Goal: Task Accomplishment & Management: Manage account settings

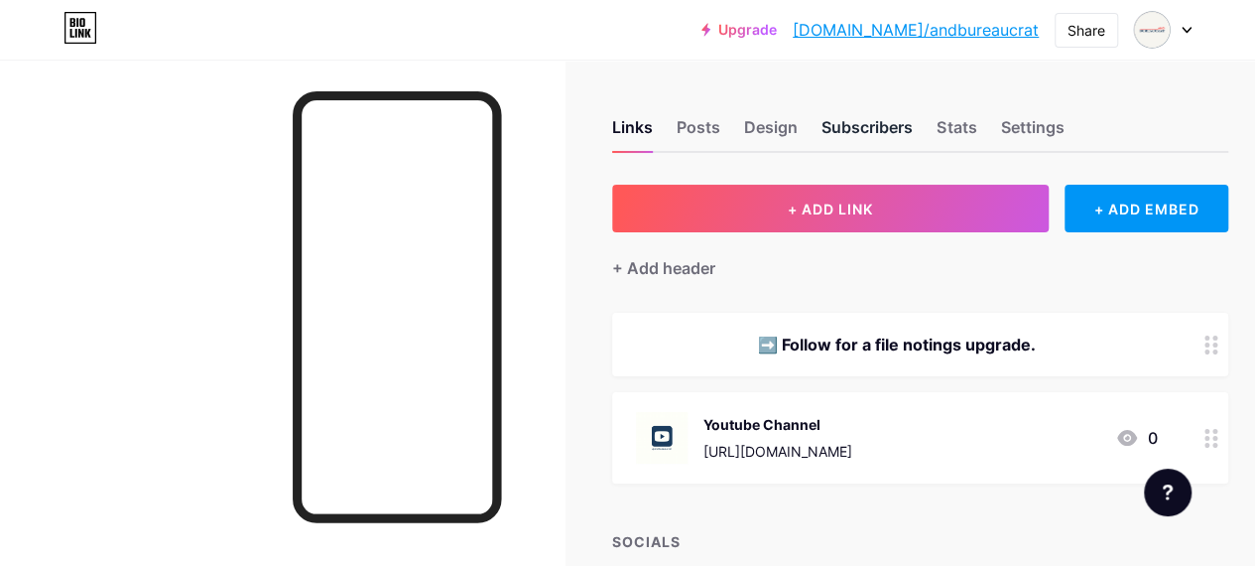
click at [862, 128] on div "Subscribers" at bounding box center [866, 133] width 91 height 36
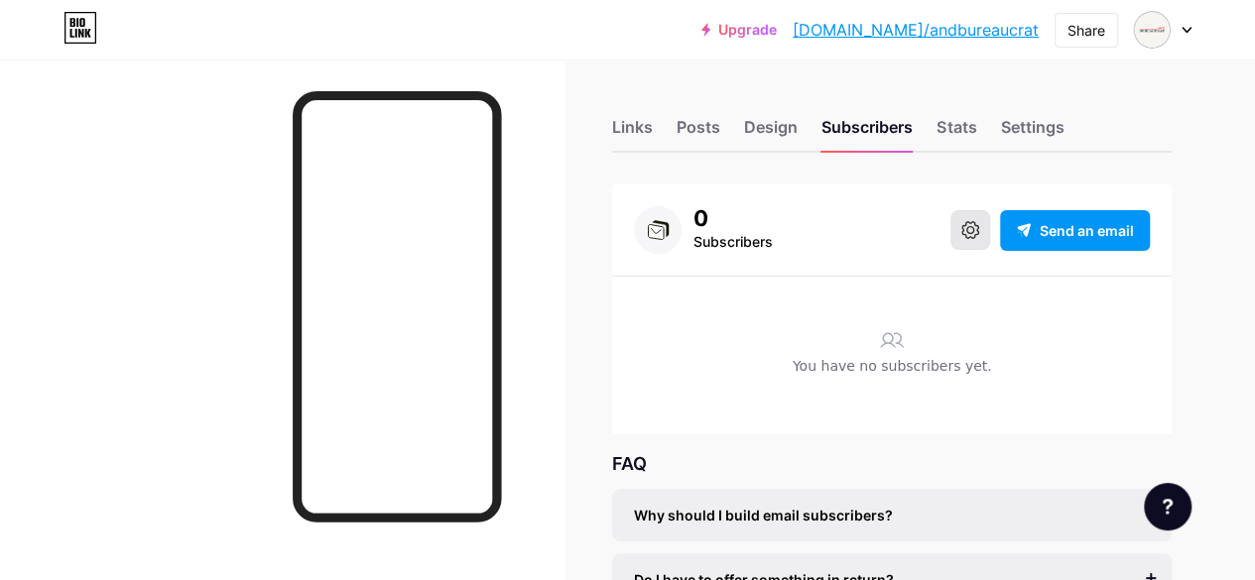
click at [968, 240] on button at bounding box center [970, 230] width 40 height 40
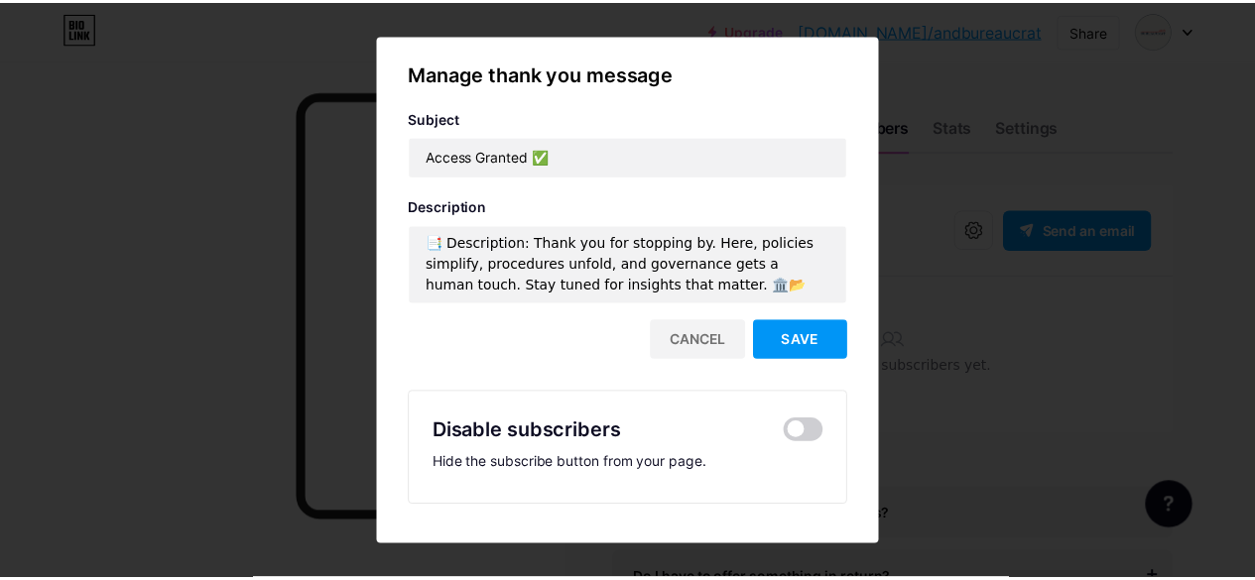
scroll to position [8, 0]
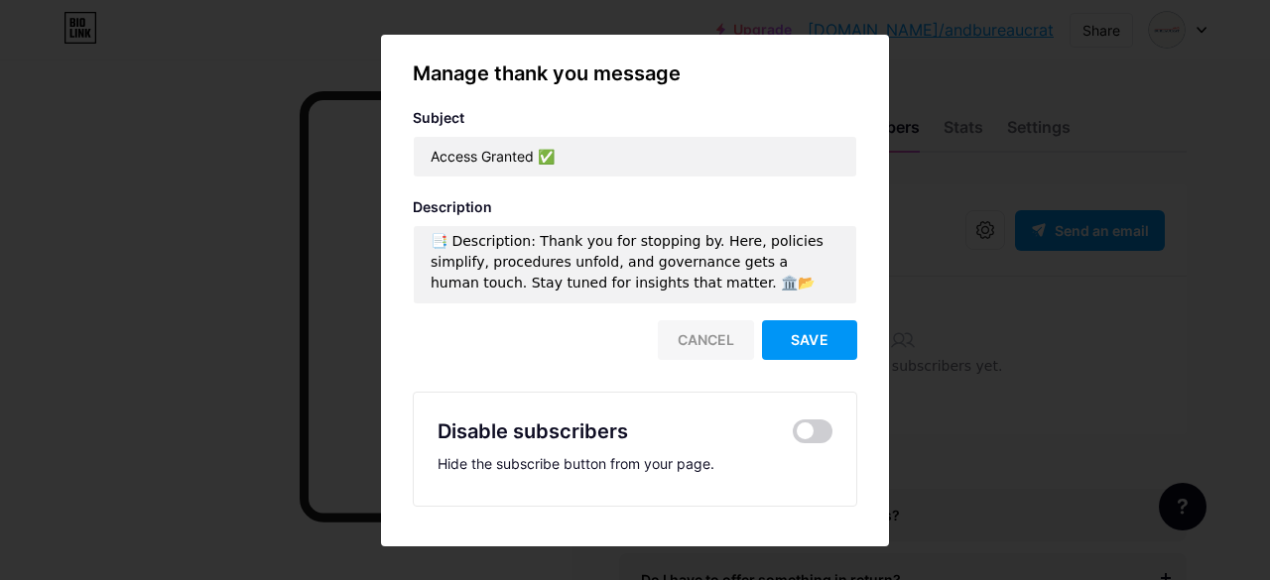
click at [699, 353] on div "Cancel" at bounding box center [706, 340] width 96 height 40
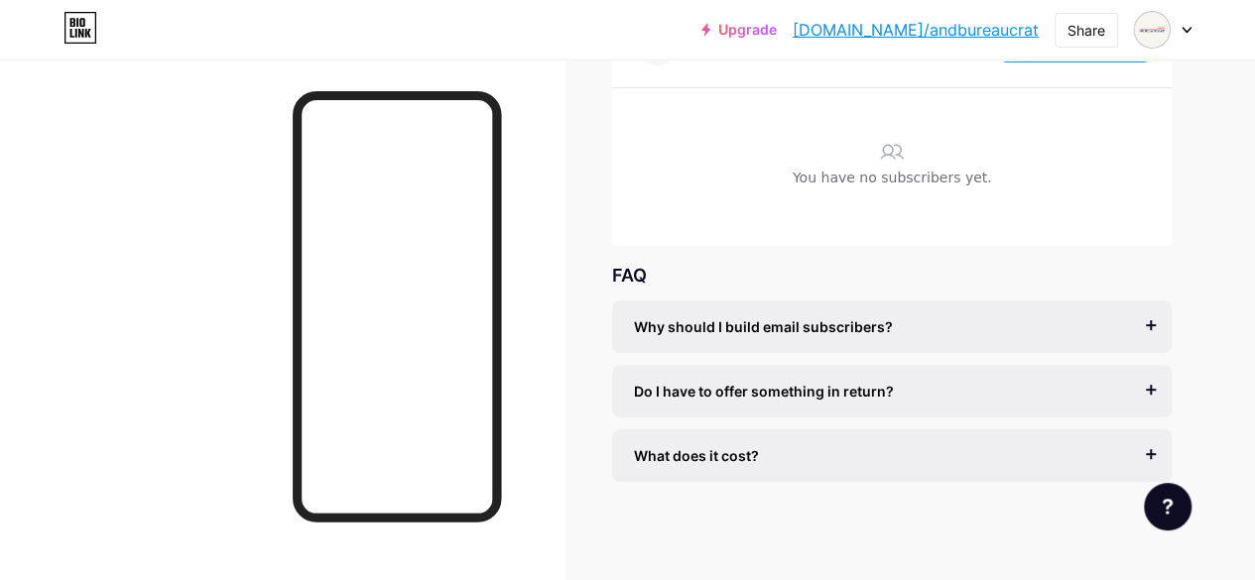
scroll to position [0, 0]
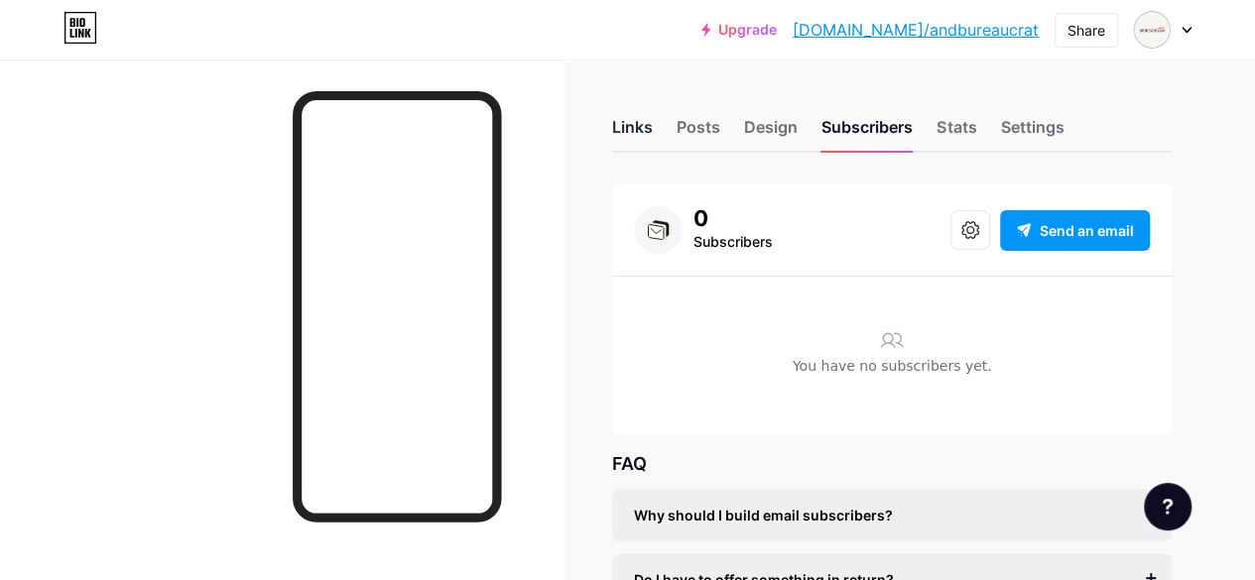
click at [642, 129] on div "Links" at bounding box center [632, 133] width 41 height 36
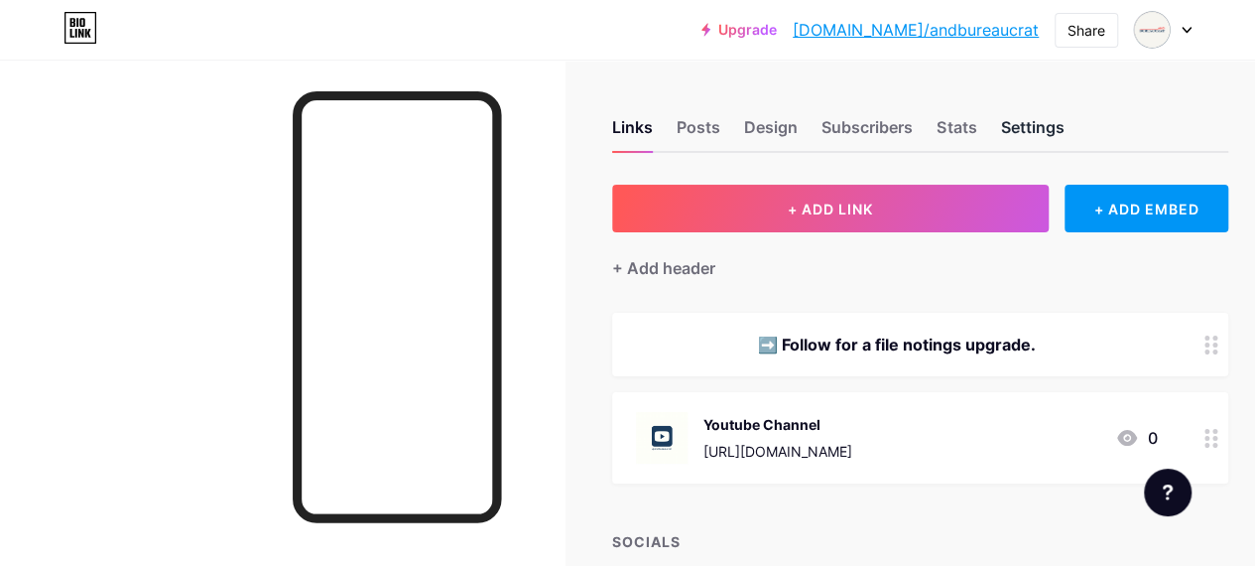
click at [1050, 129] on div "Settings" at bounding box center [1031, 133] width 63 height 36
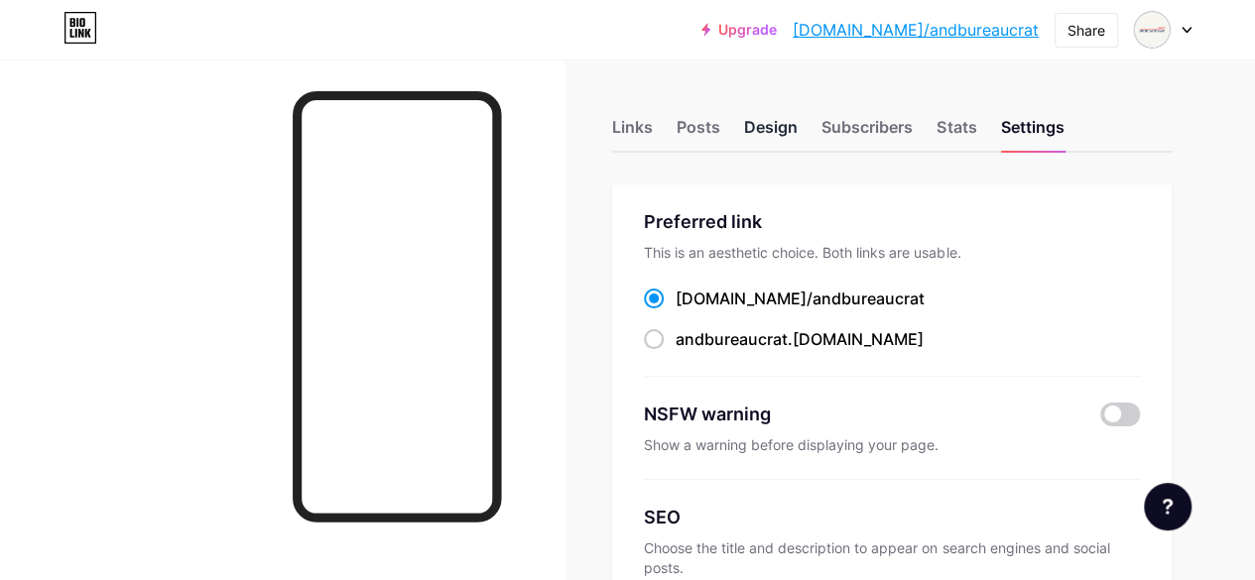
click at [788, 128] on div "Design" at bounding box center [771, 133] width 54 height 36
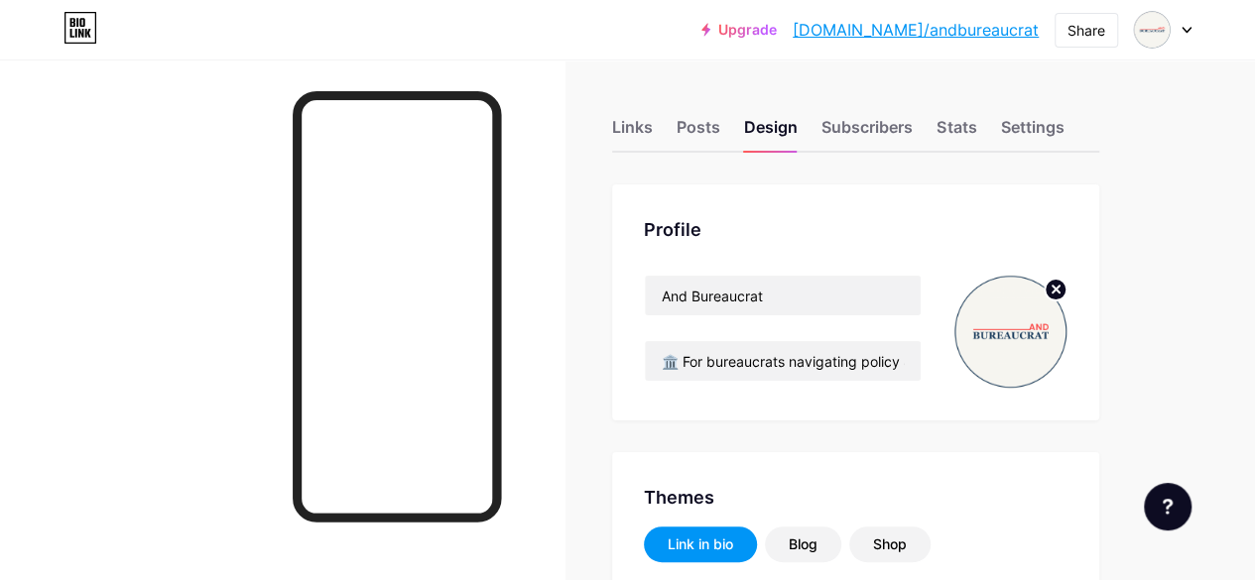
click at [1064, 290] on circle at bounding box center [1056, 290] width 22 height 22
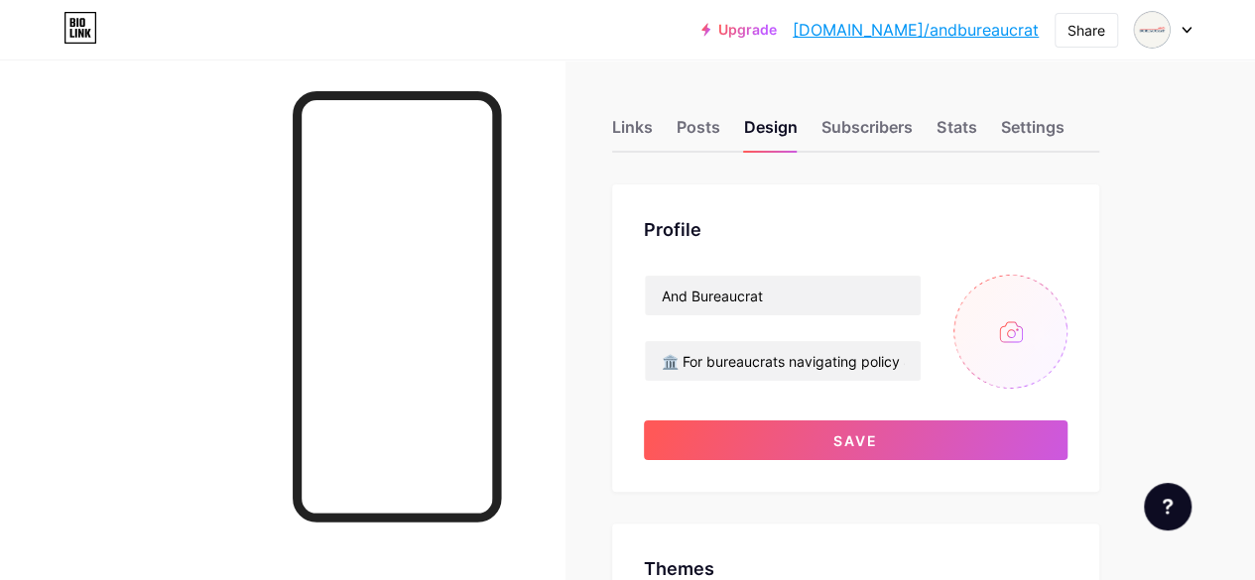
click at [1025, 338] on input "file" at bounding box center [1010, 332] width 114 height 114
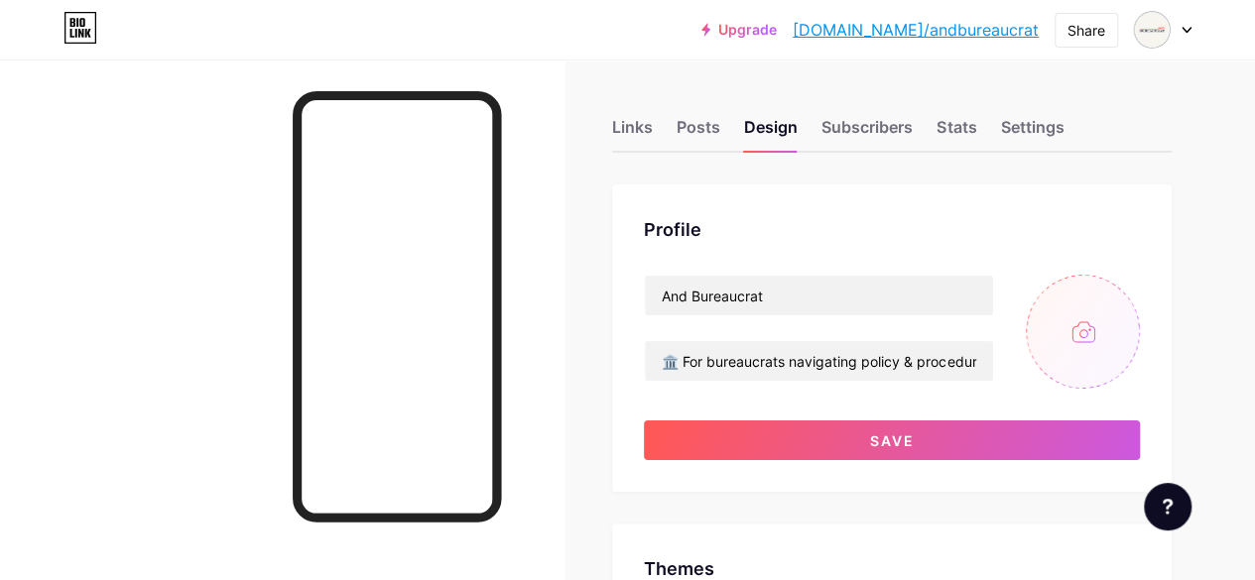
type input "#1d3d5f"
type input "#000000"
type input "C:\fakepath\10.jpg"
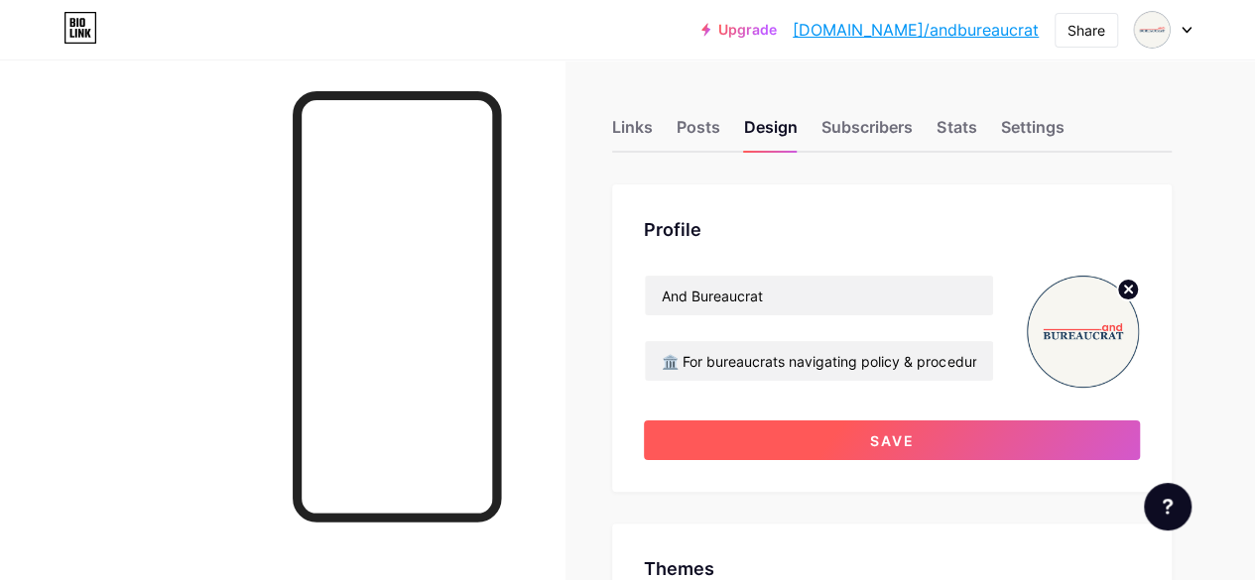
click at [833, 450] on button "Save" at bounding box center [892, 441] width 496 height 40
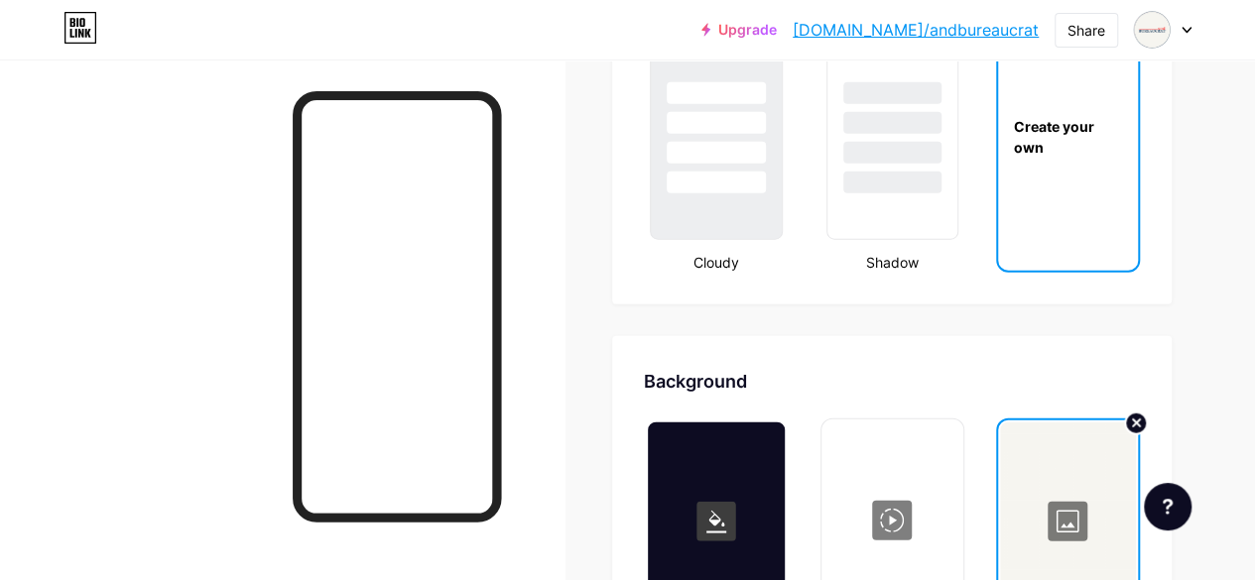
scroll to position [2381, 0]
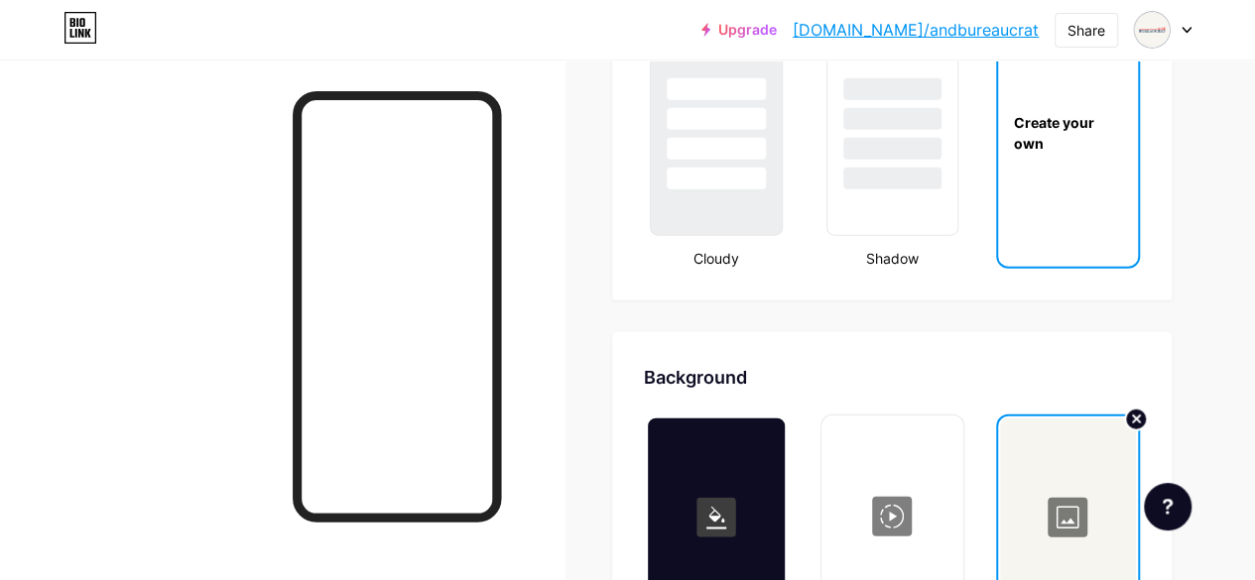
click at [1077, 527] on div at bounding box center [1068, 518] width 136 height 198
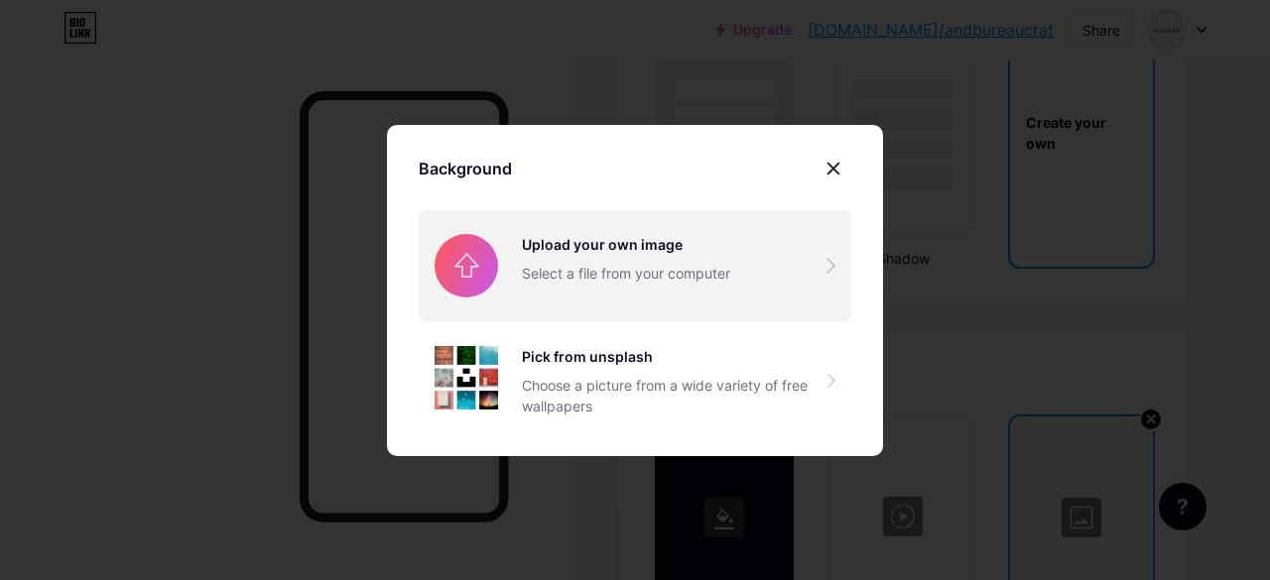
click at [649, 293] on input "file" at bounding box center [635, 265] width 433 height 111
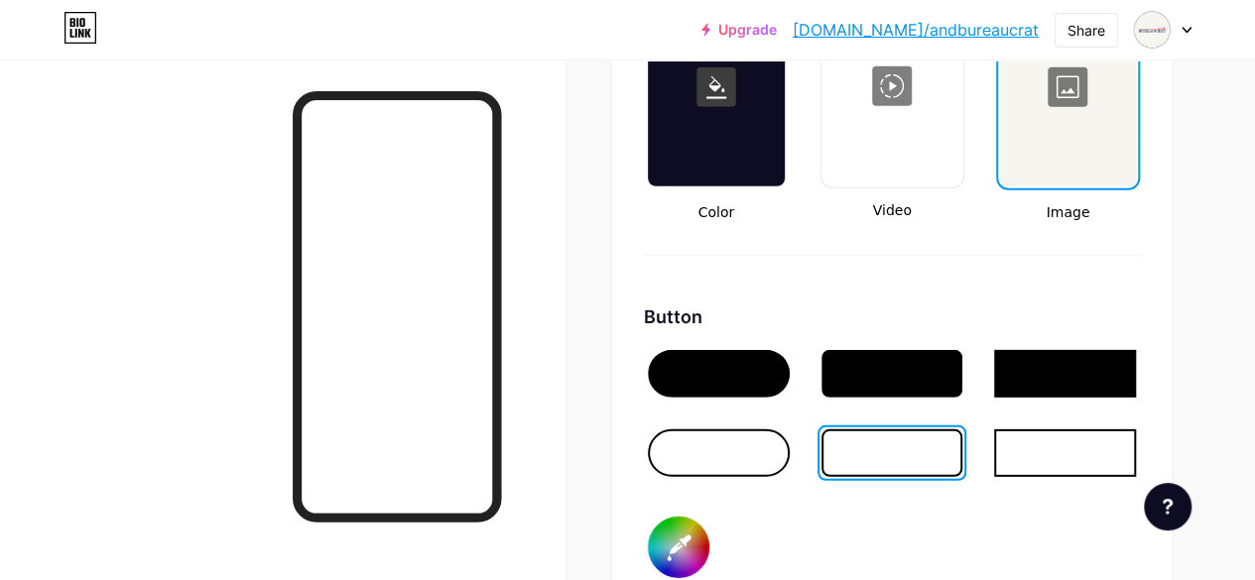
scroll to position [2877, 0]
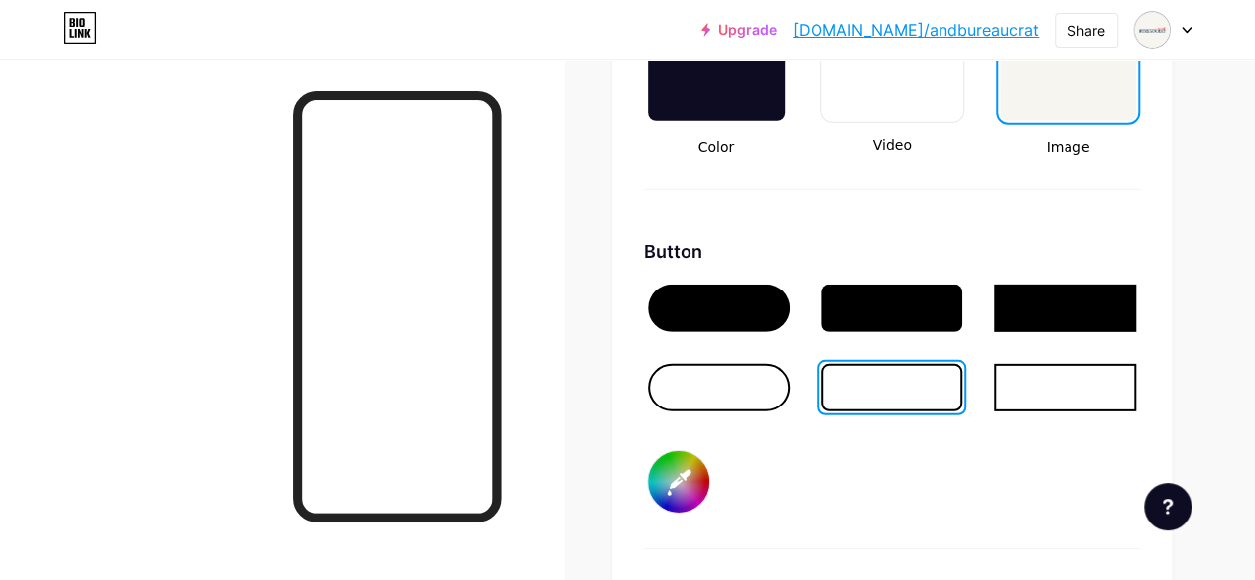
click at [694, 487] on input "#1d3d5f" at bounding box center [679, 482] width 62 height 62
click at [629, 491] on div "Background Color Video Image Button #1d3d5f Font Inter Poppins EB Garamond TEKO…" at bounding box center [892, 404] width 560 height 1137
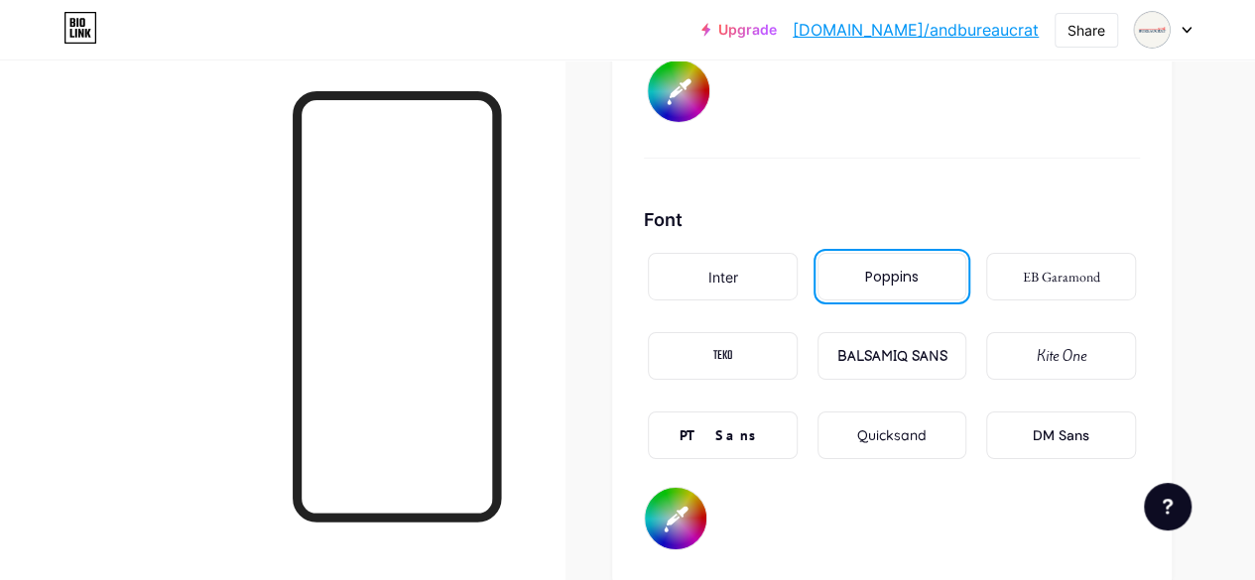
scroll to position [3274, 0]
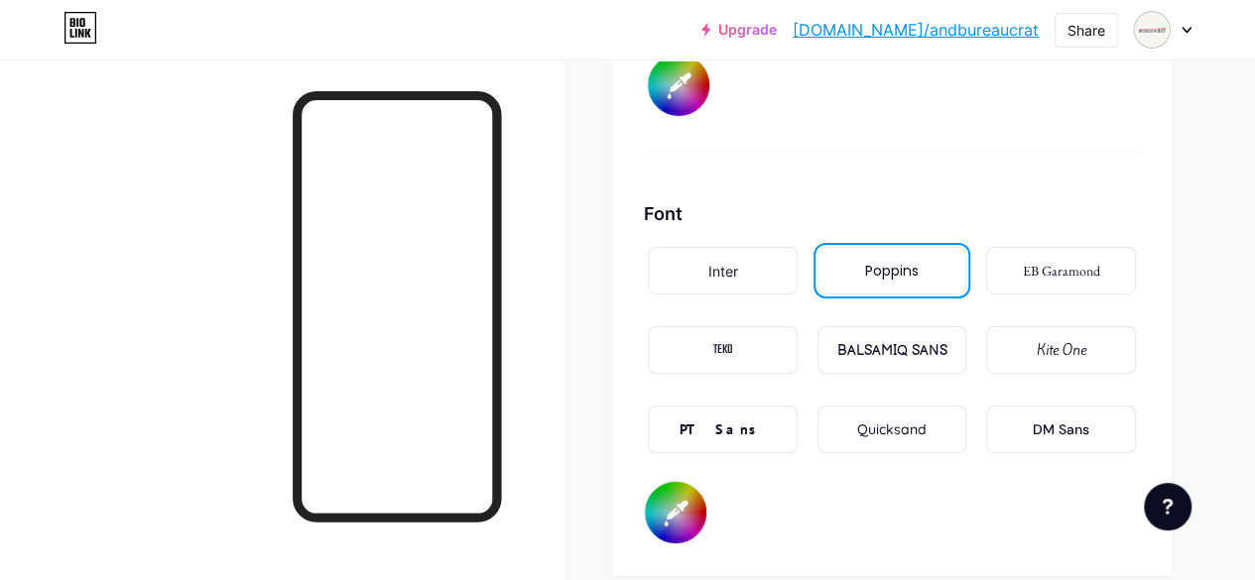
click at [694, 535] on input "#000000" at bounding box center [676, 513] width 62 height 62
type input "#1d3d5f"
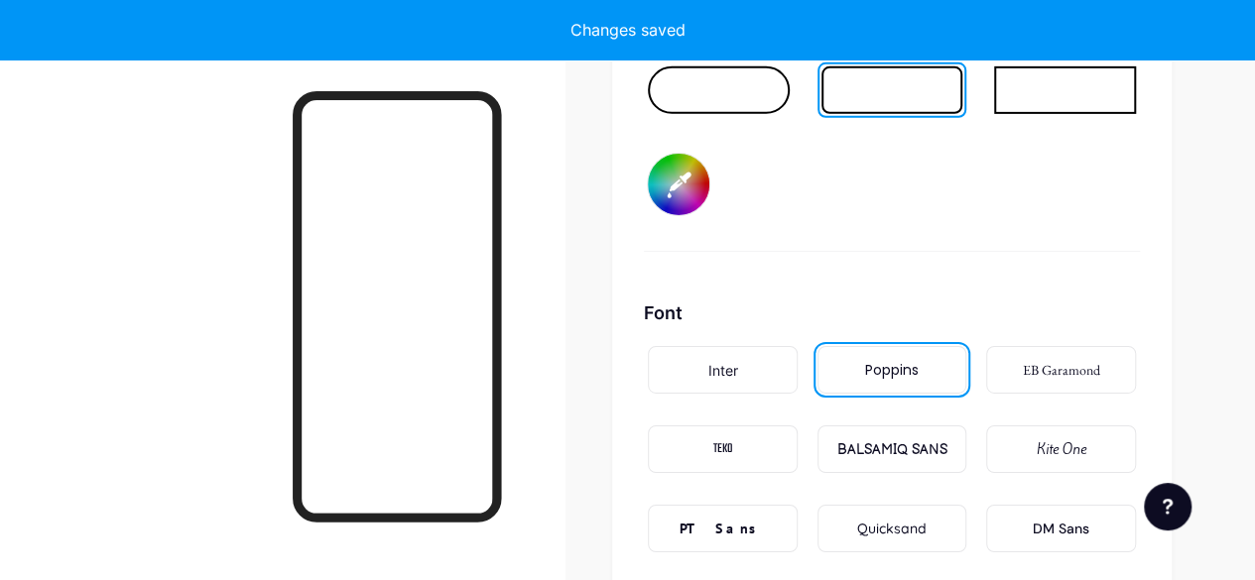
scroll to position [2976, 0]
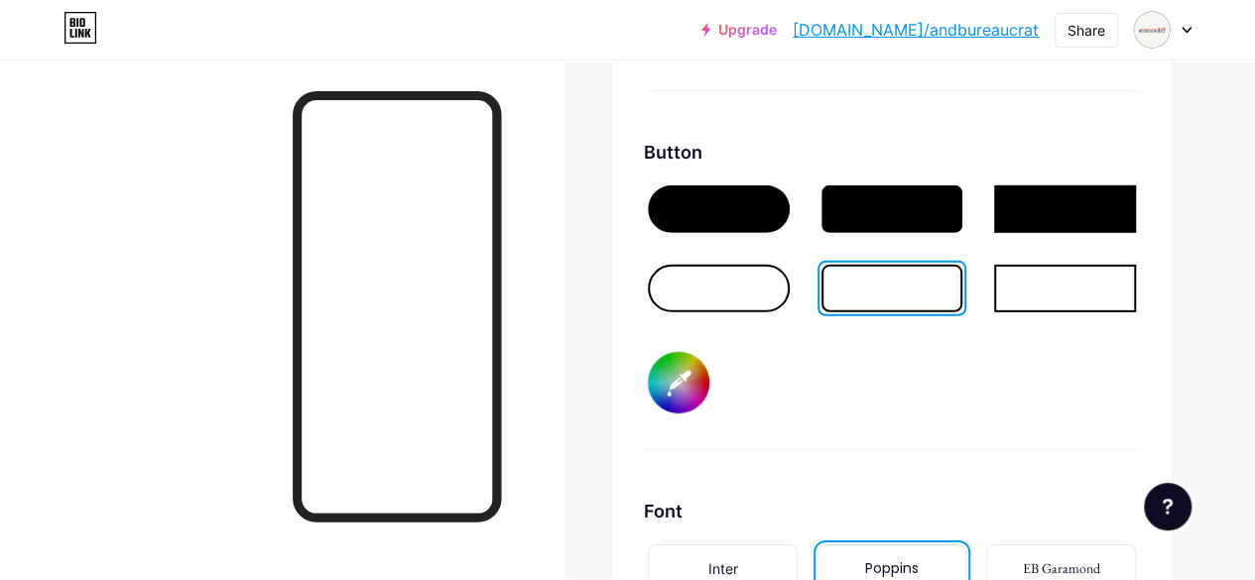
click at [758, 291] on div at bounding box center [719, 289] width 142 height 48
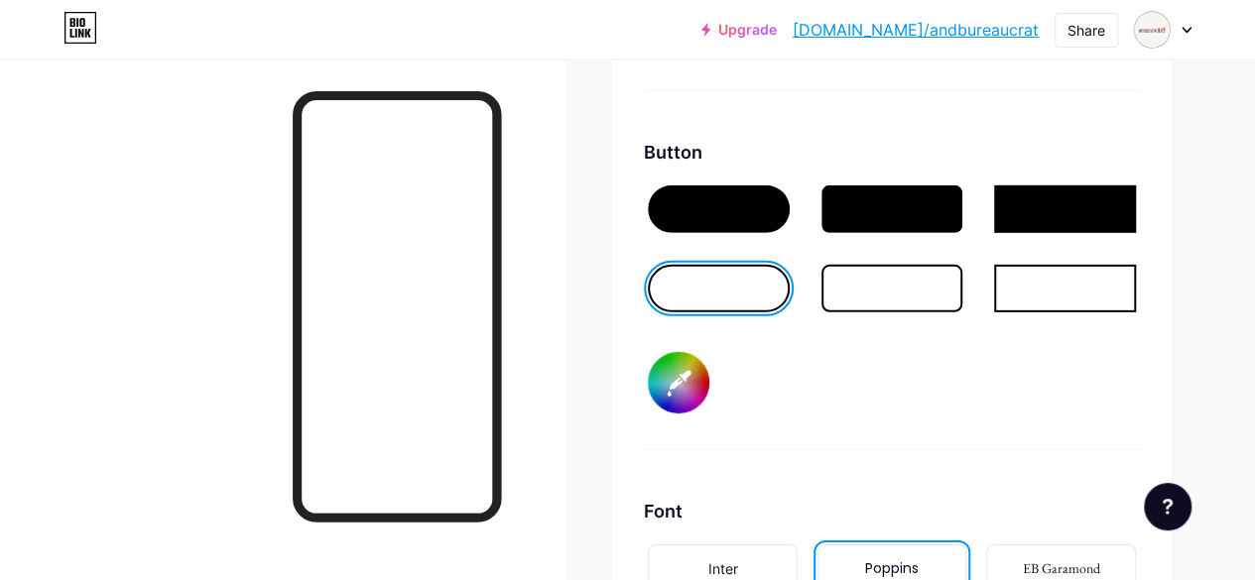
click at [941, 296] on div at bounding box center [892, 289] width 142 height 48
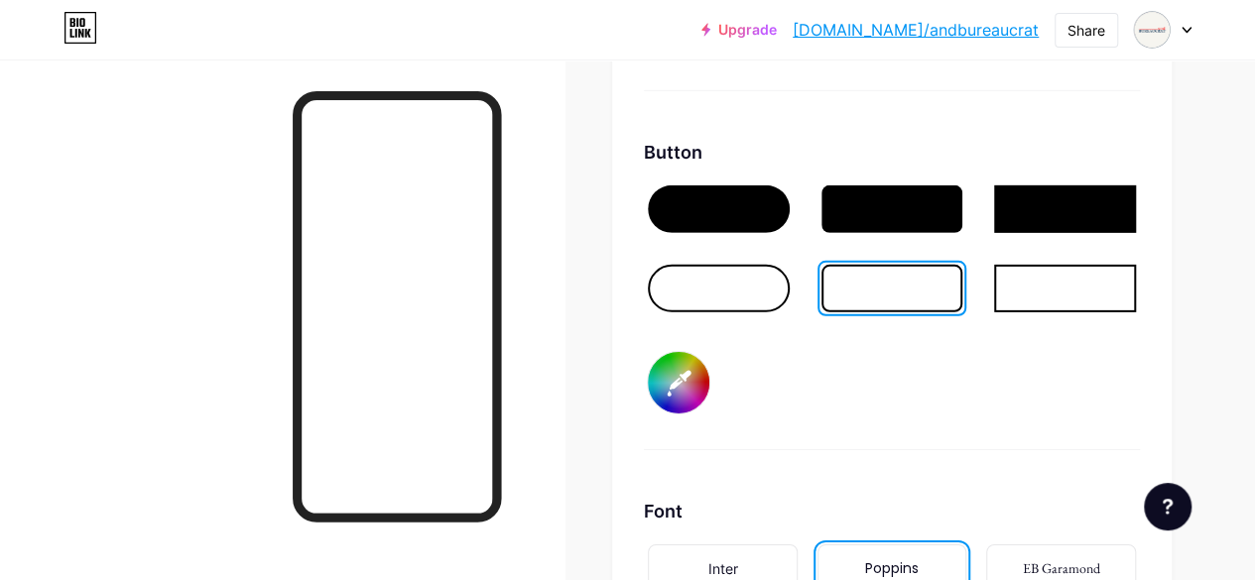
click at [906, 218] on div at bounding box center [892, 210] width 142 height 48
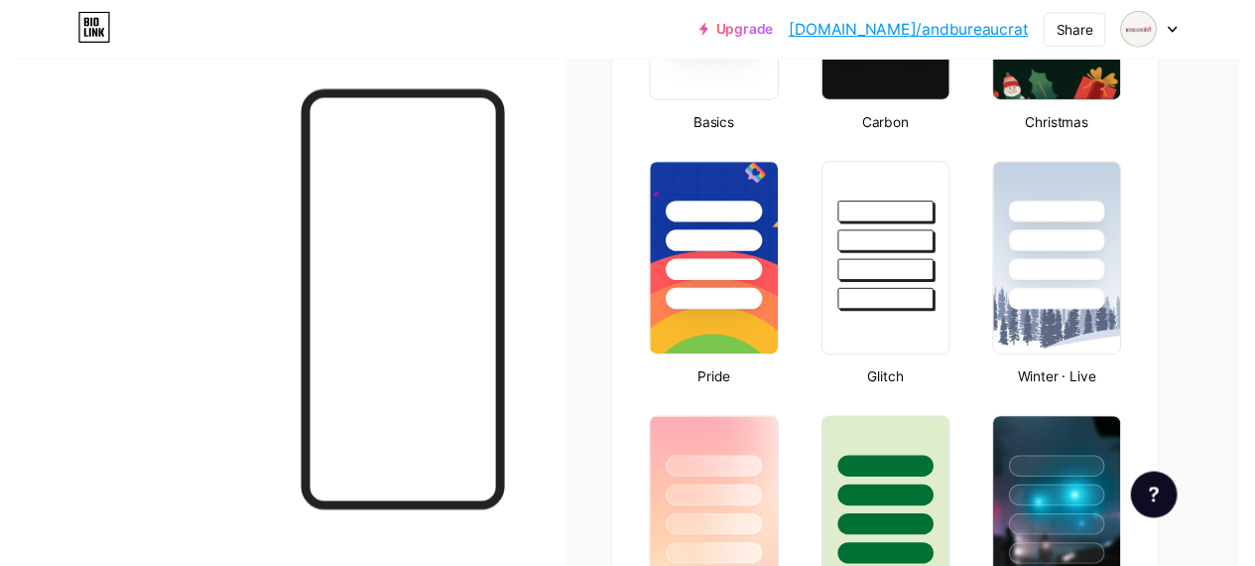
scroll to position [0, 0]
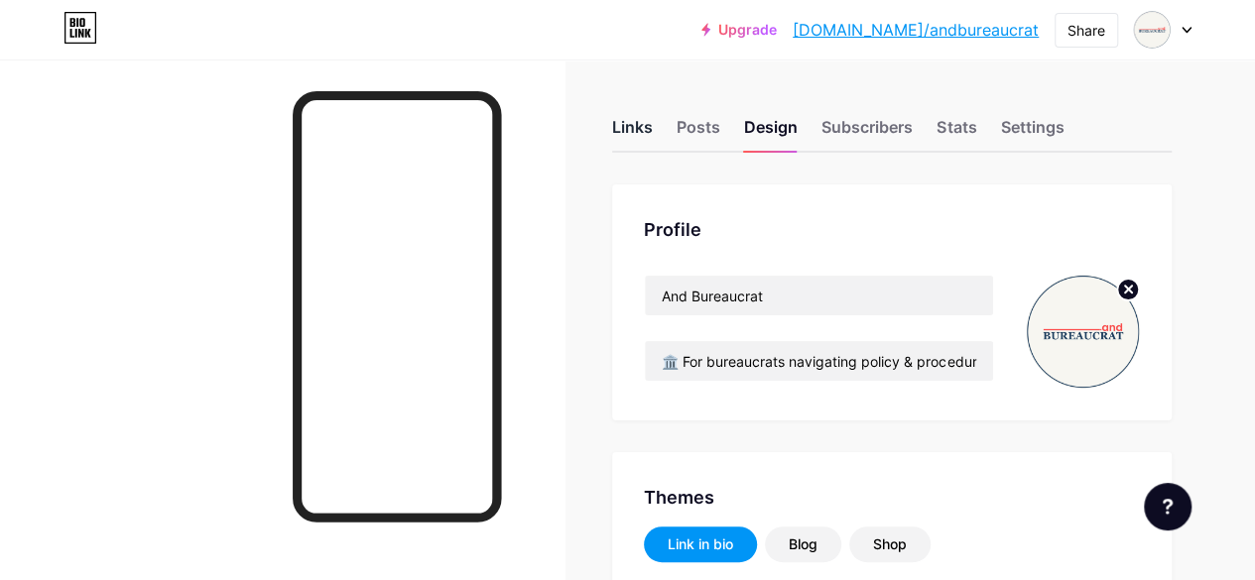
click at [629, 120] on div "Links" at bounding box center [632, 133] width 41 height 36
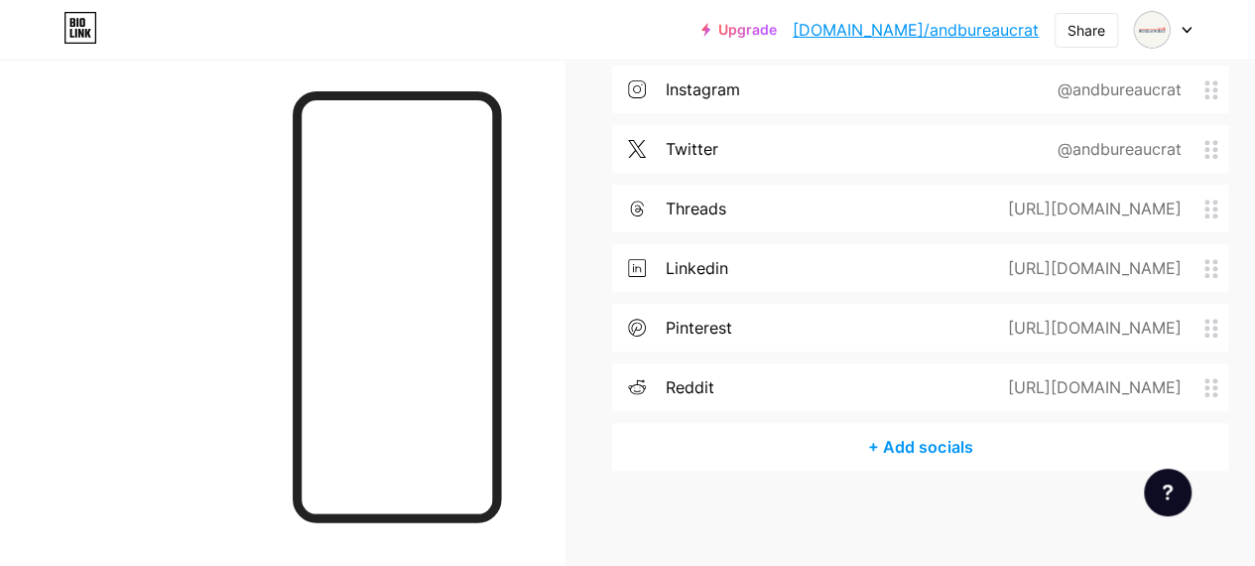
scroll to position [624, 0]
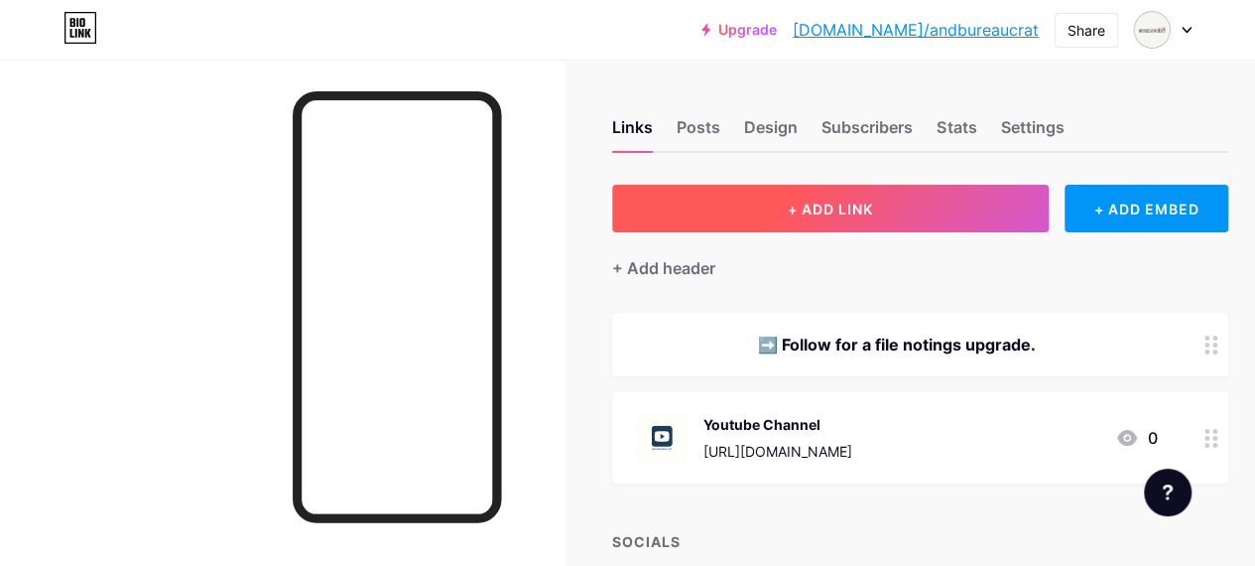
click at [847, 218] on button "+ ADD LINK" at bounding box center [830, 209] width 437 height 48
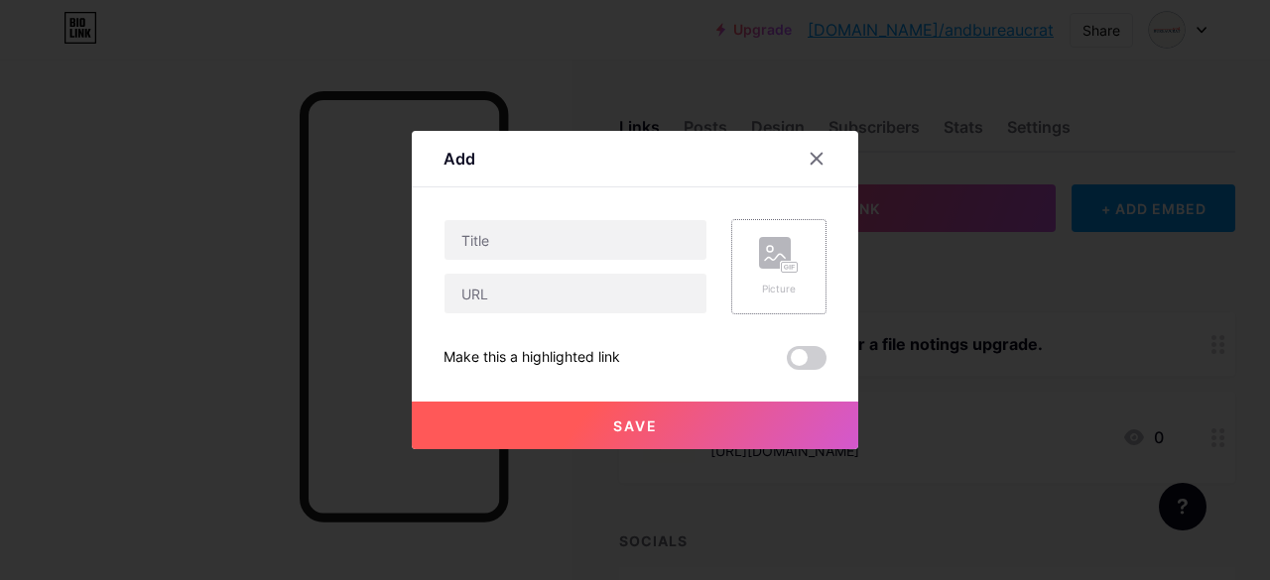
click at [777, 273] on icon at bounding box center [779, 255] width 40 height 37
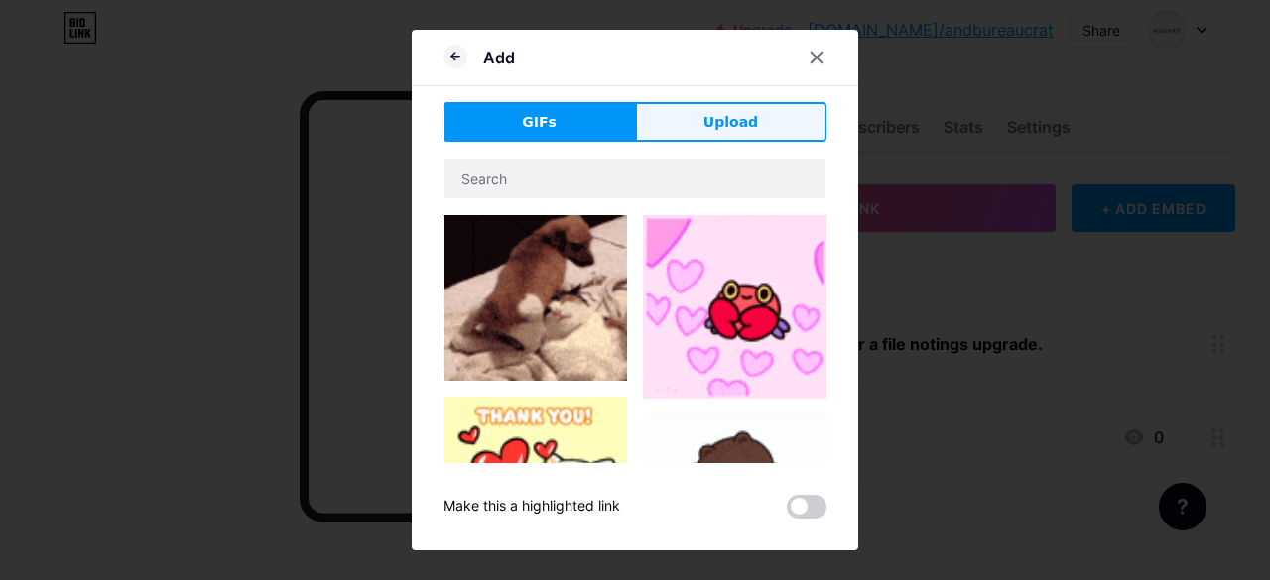
click at [758, 130] on button "Upload" at bounding box center [730, 122] width 191 height 40
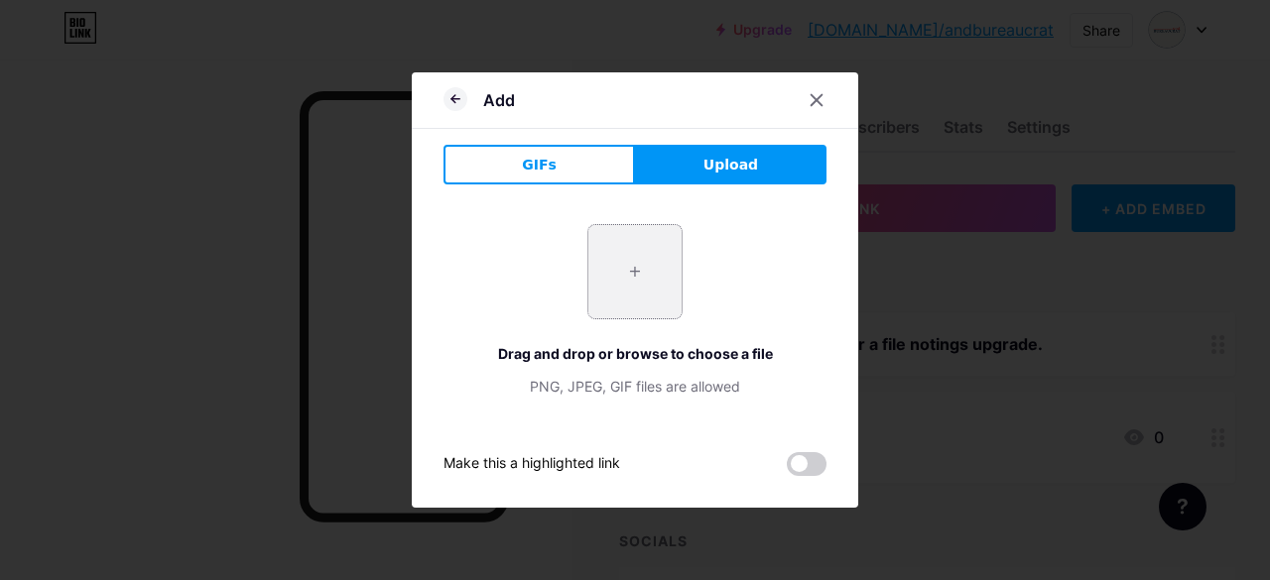
click at [642, 303] on input "file" at bounding box center [634, 271] width 93 height 93
type input "C:\fakepath\14.jpg"
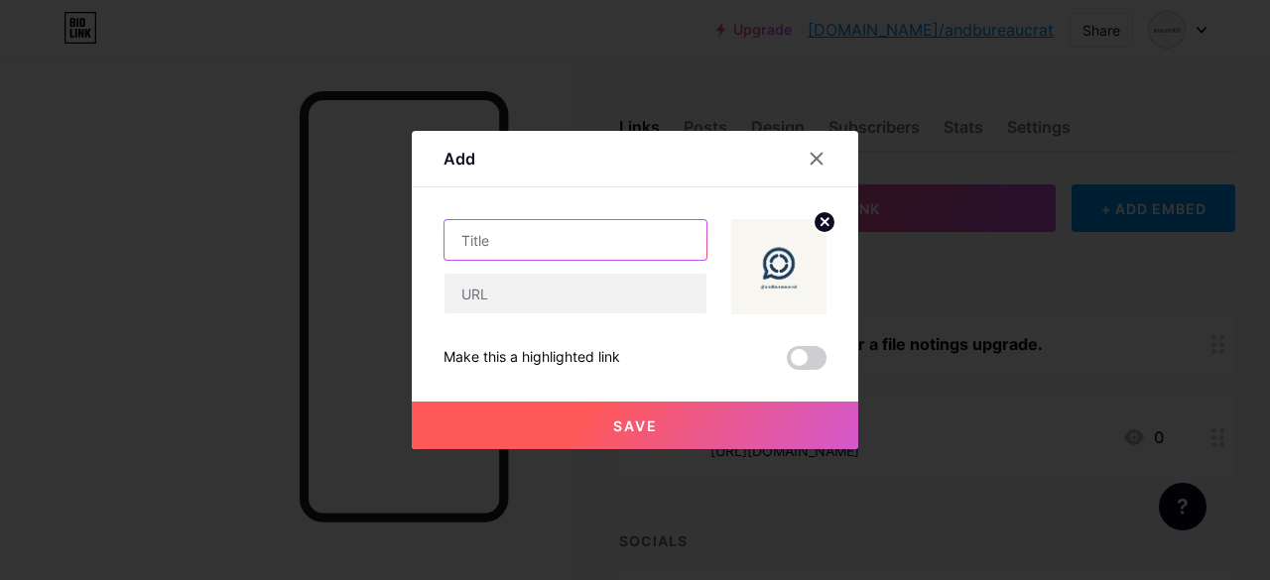
click at [526, 238] on input "text" at bounding box center [575, 240] width 262 height 40
type input "WhatsApp Channel"
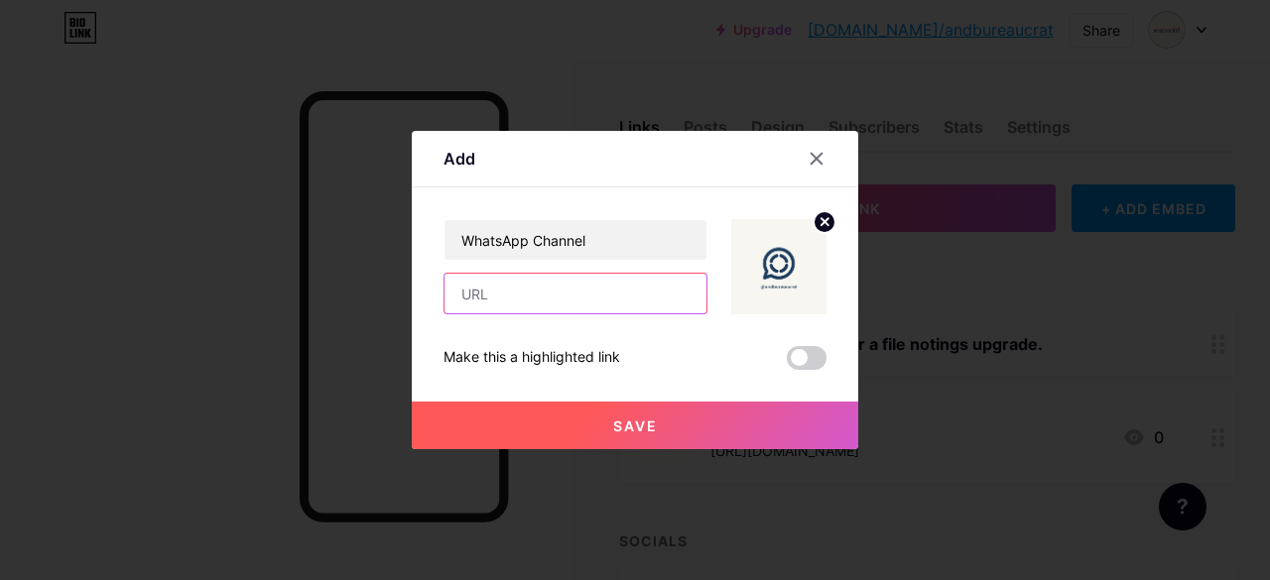
click at [559, 301] on input "text" at bounding box center [575, 294] width 262 height 40
click at [554, 296] on input "text" at bounding box center [575, 294] width 262 height 40
paste input "[URL][DOMAIN_NAME]"
type input "[URL][DOMAIN_NAME]"
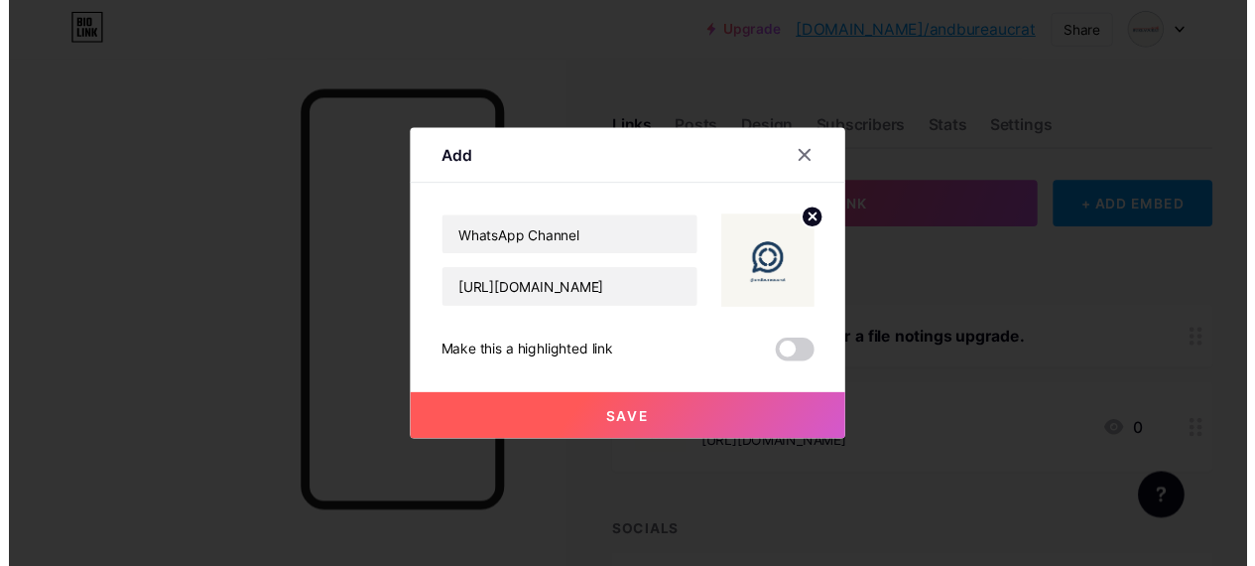
scroll to position [0, 0]
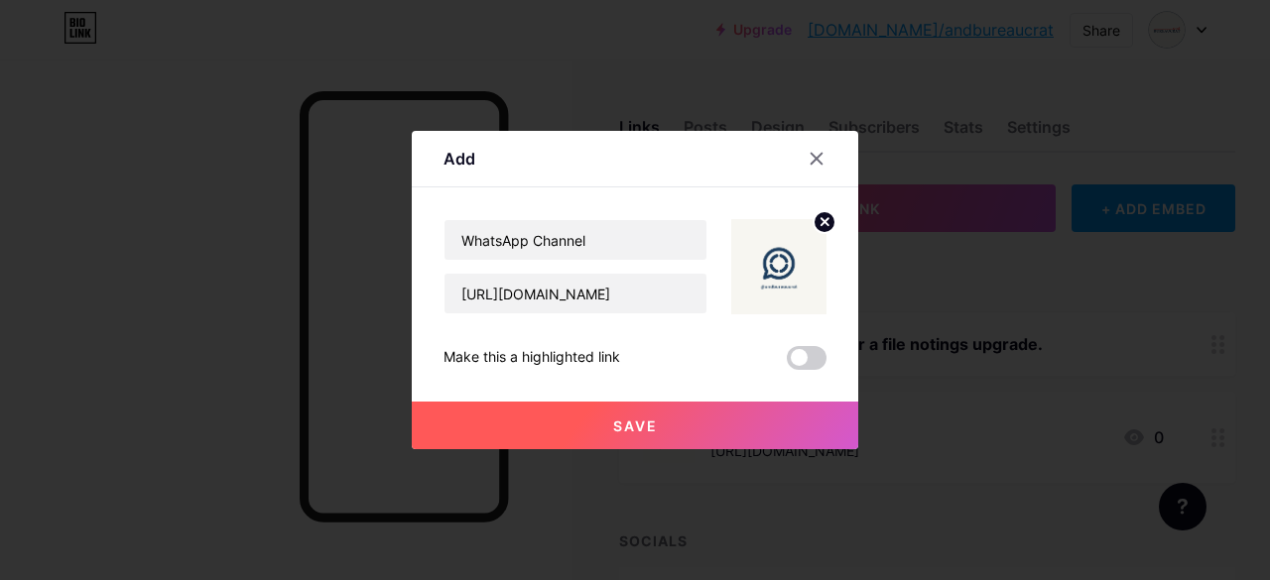
click at [655, 430] on span "Save" at bounding box center [635, 426] width 45 height 17
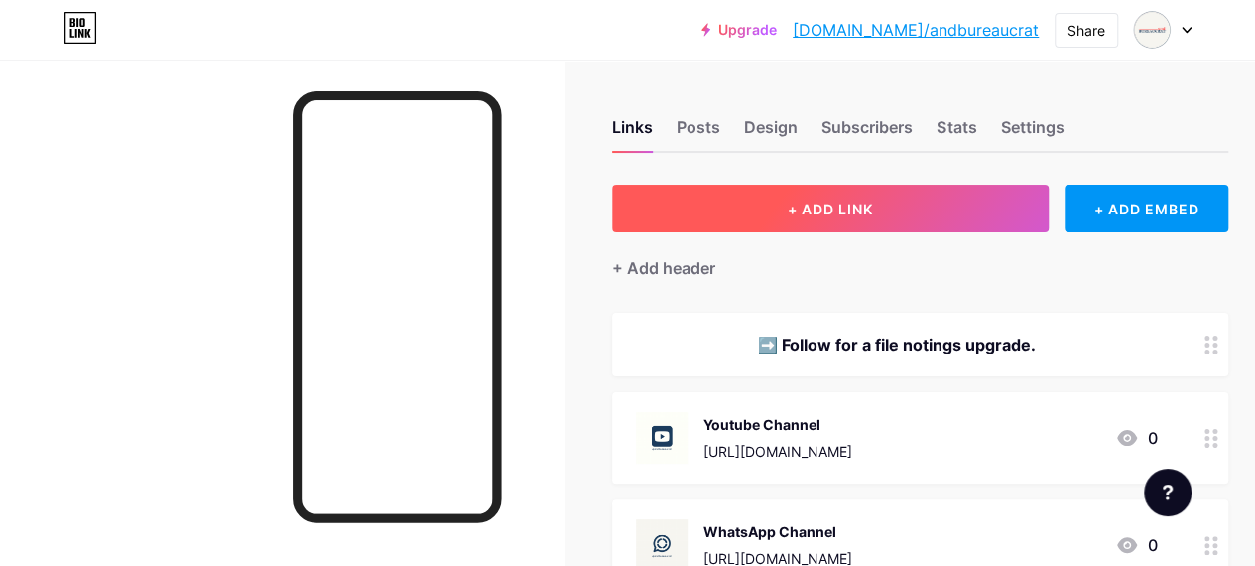
click at [803, 193] on button "+ ADD LINK" at bounding box center [830, 209] width 437 height 48
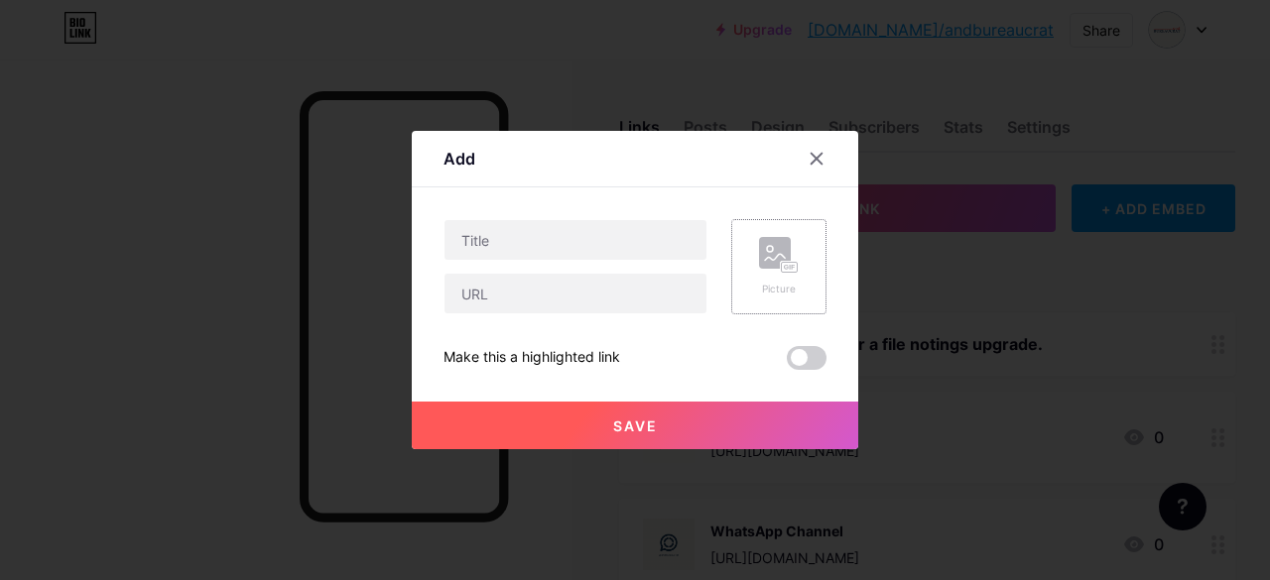
click at [803, 288] on div "Picture" at bounding box center [778, 266] width 95 height 95
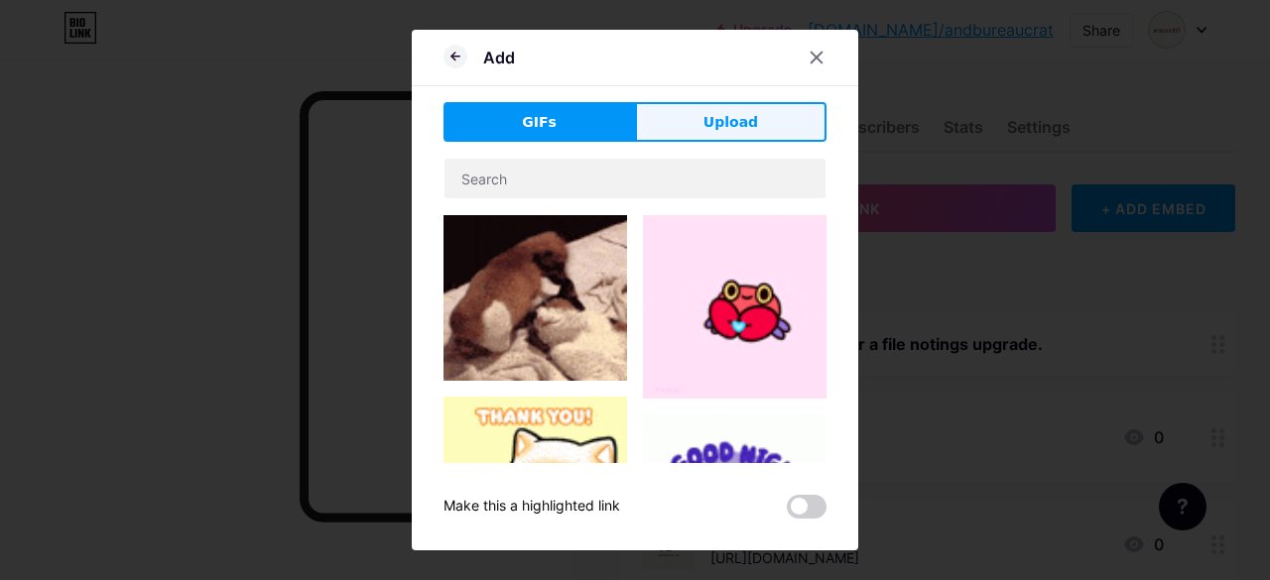
click at [772, 127] on button "Upload" at bounding box center [730, 122] width 191 height 40
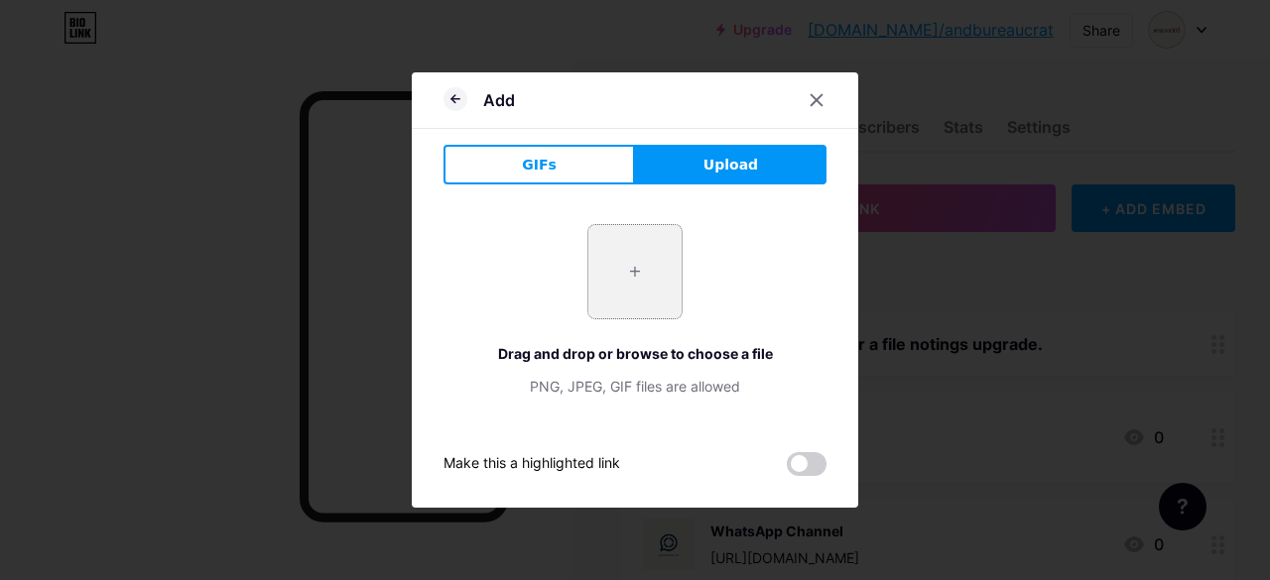
click at [659, 261] on input "file" at bounding box center [634, 271] width 93 height 93
type input "C:\fakepath\15.jpg"
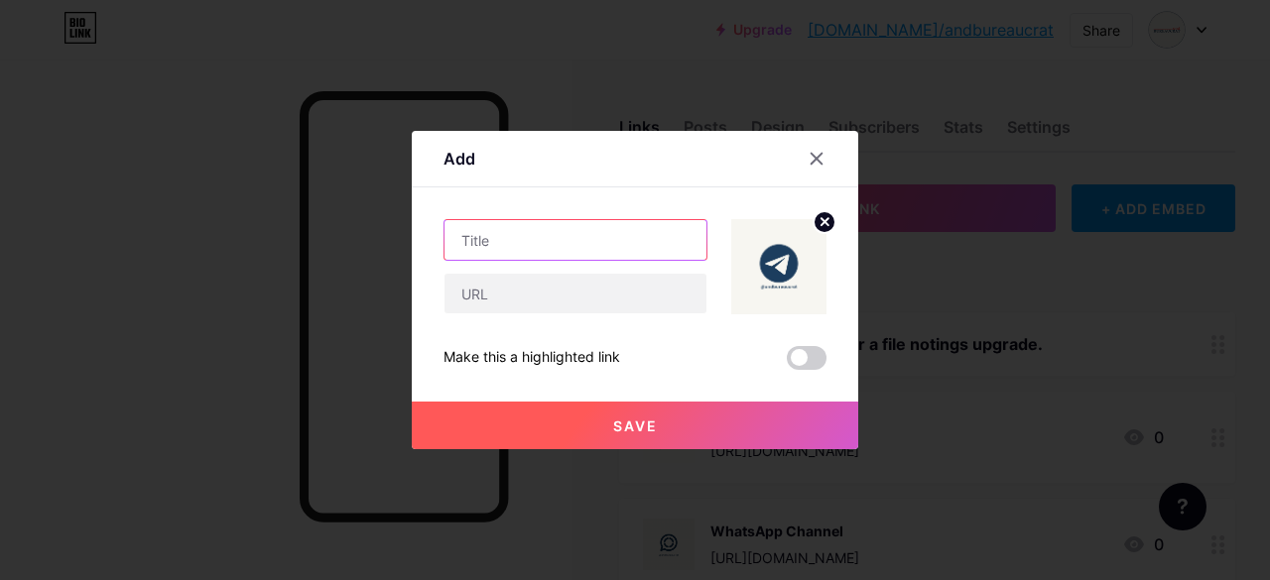
click at [505, 238] on input "text" at bounding box center [575, 240] width 262 height 40
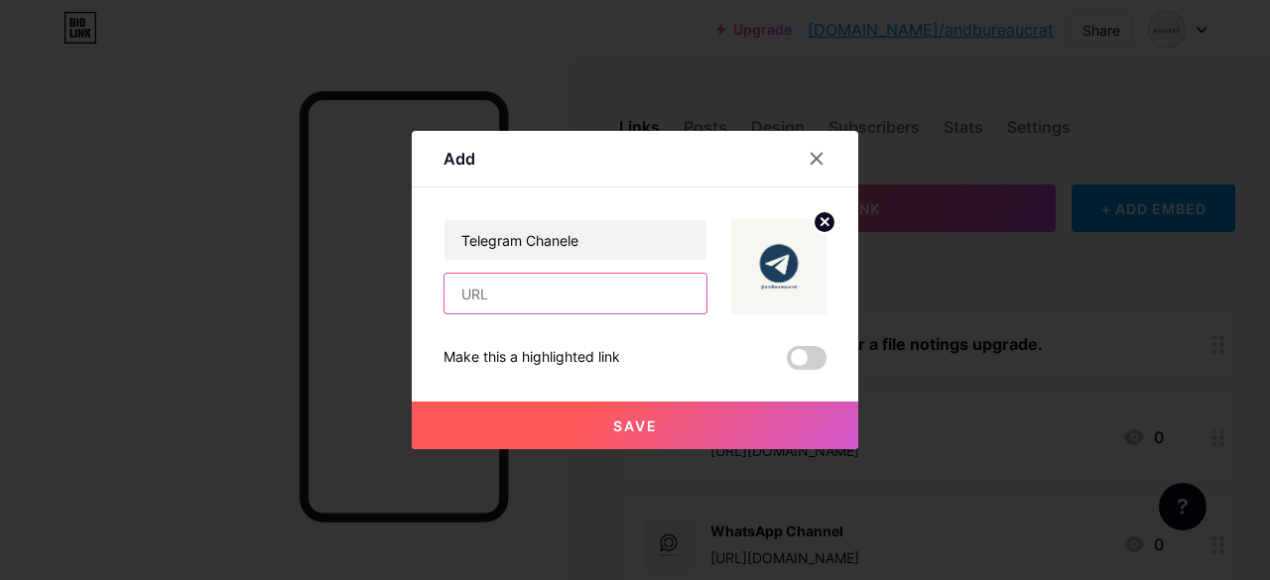
click at [523, 312] on input "text" at bounding box center [575, 294] width 262 height 40
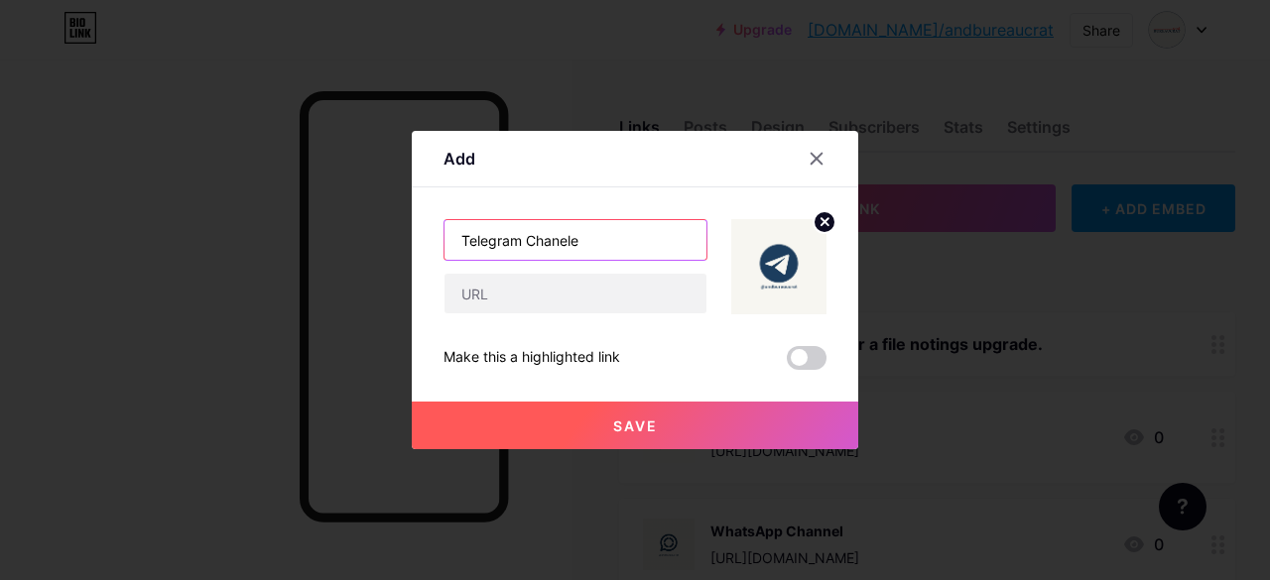
click at [583, 241] on input "Telegram Chanele" at bounding box center [575, 240] width 262 height 40
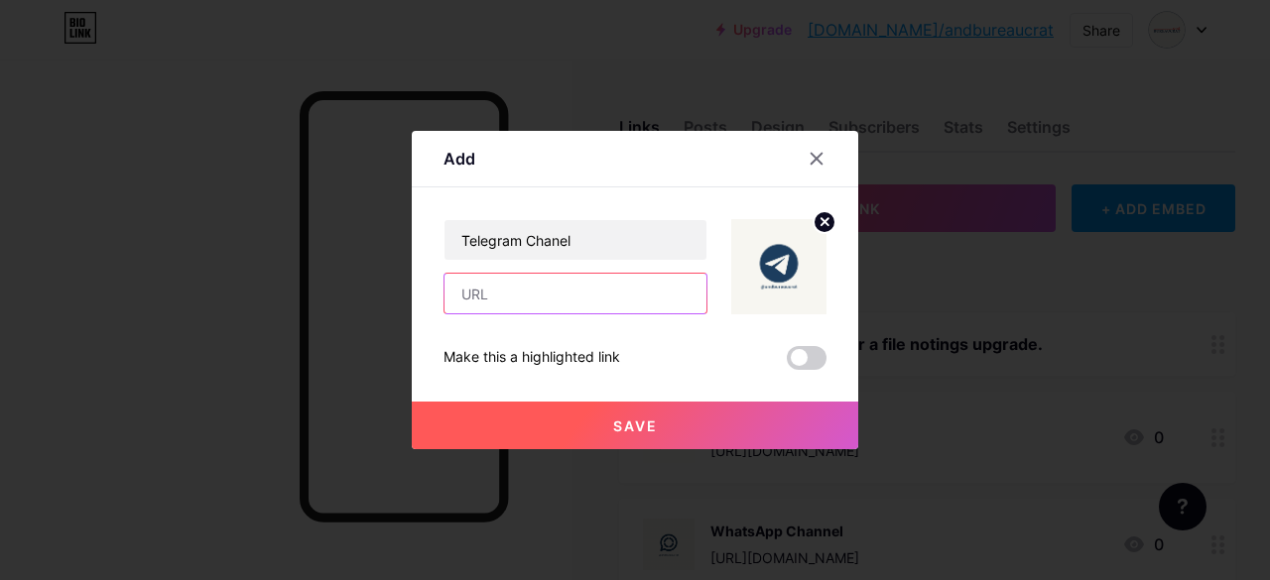
click at [584, 301] on input "text" at bounding box center [575, 294] width 262 height 40
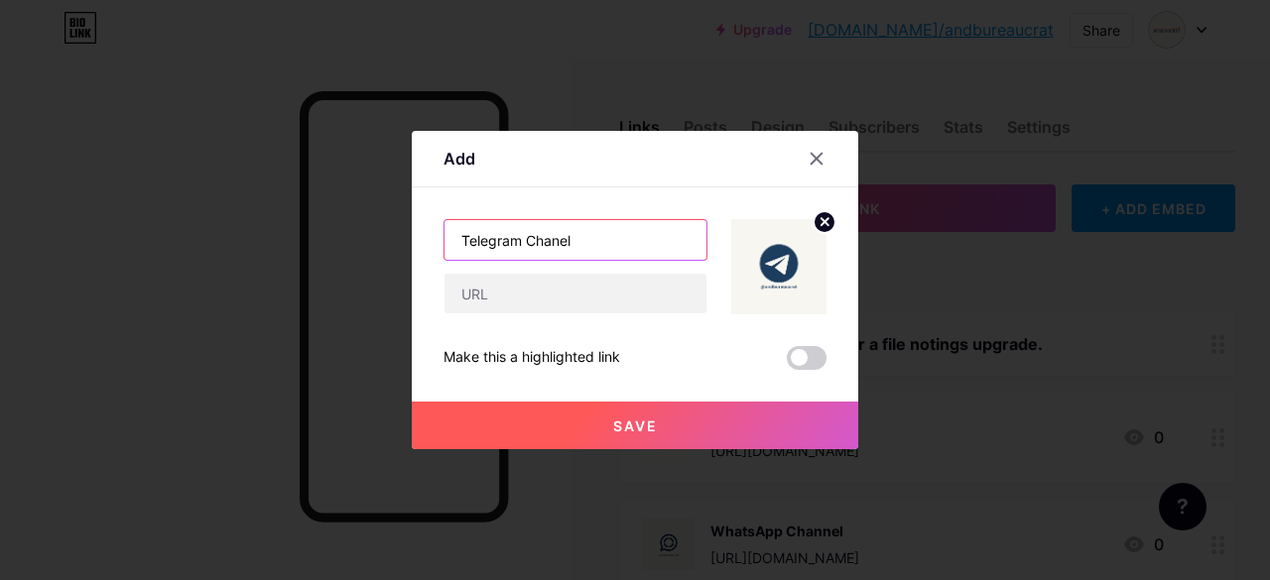
click at [562, 239] on input "Telegram Chanel" at bounding box center [575, 240] width 262 height 40
click at [593, 230] on input "Telegram Chane" at bounding box center [575, 240] width 262 height 40
type input "Telegram Channel"
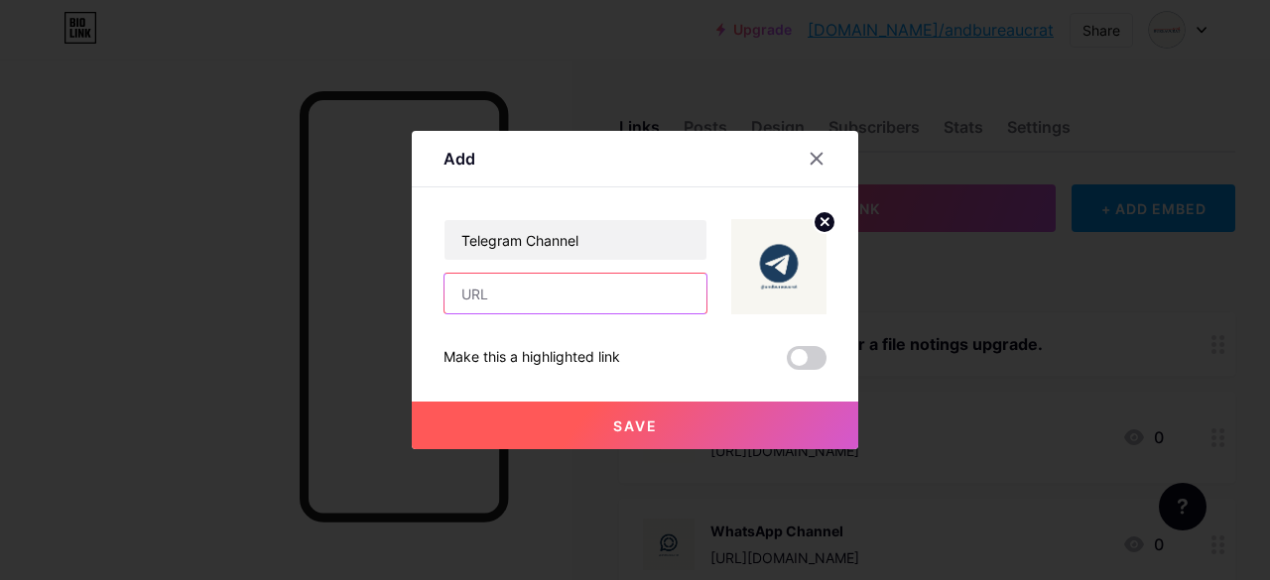
click at [556, 281] on input "text" at bounding box center [575, 294] width 262 height 40
click at [536, 299] on input "text" at bounding box center [575, 294] width 262 height 40
paste input "[URL][DOMAIN_NAME]"
type input "[URL][DOMAIN_NAME]"
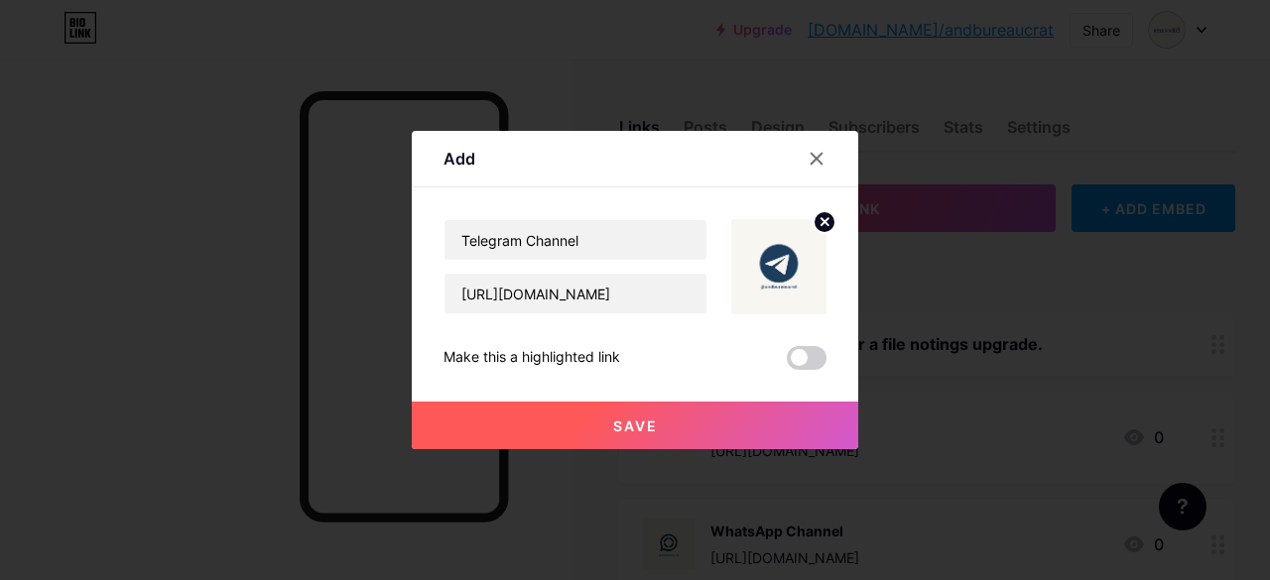
click at [629, 424] on span "Save" at bounding box center [635, 426] width 45 height 17
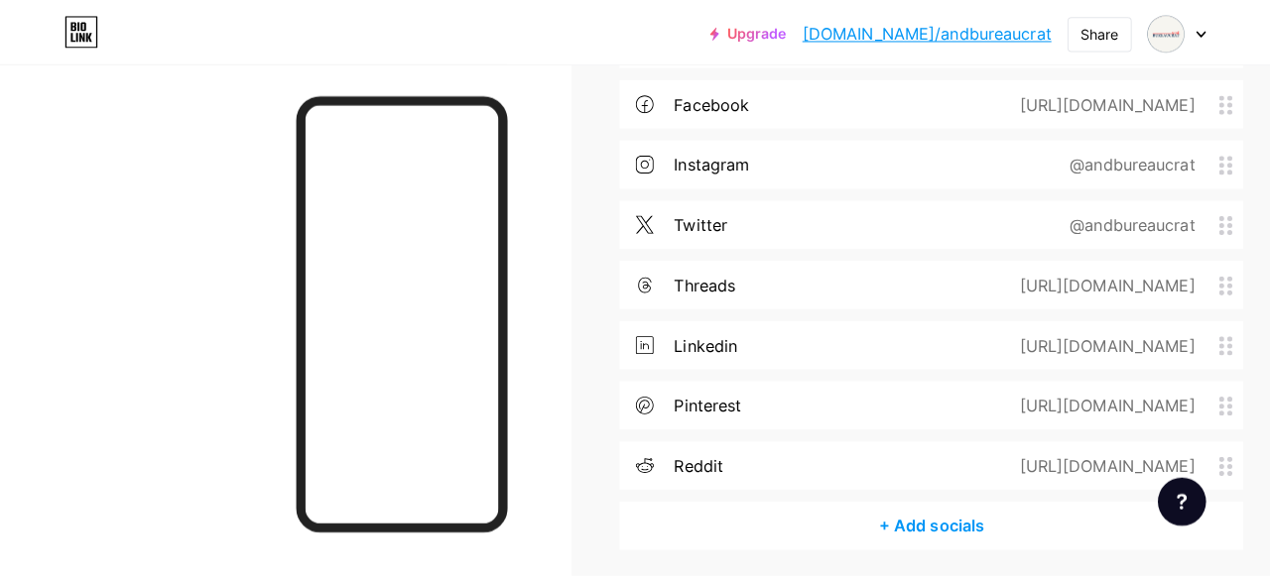
scroll to position [794, 0]
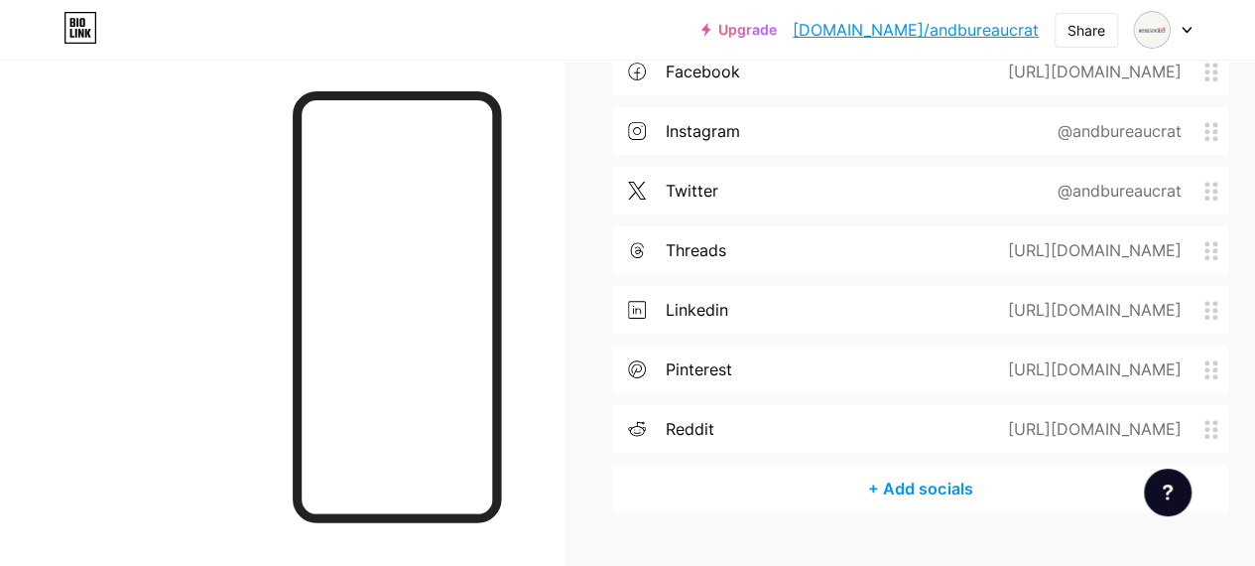
click at [913, 493] on div "+ Add socials" at bounding box center [920, 488] width 616 height 48
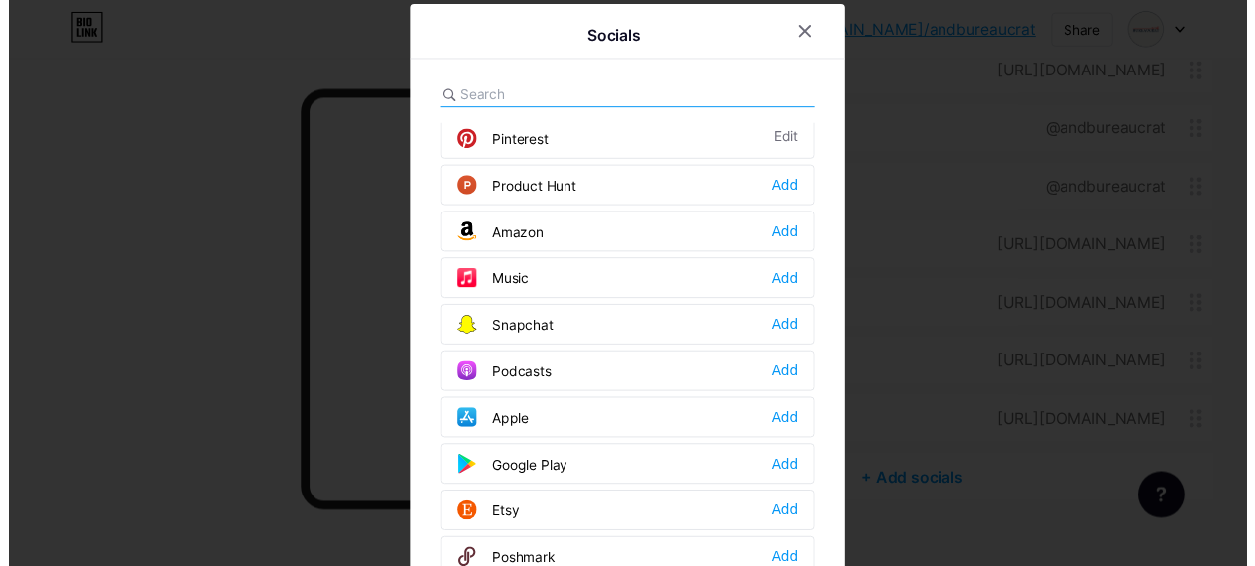
scroll to position [1290, 0]
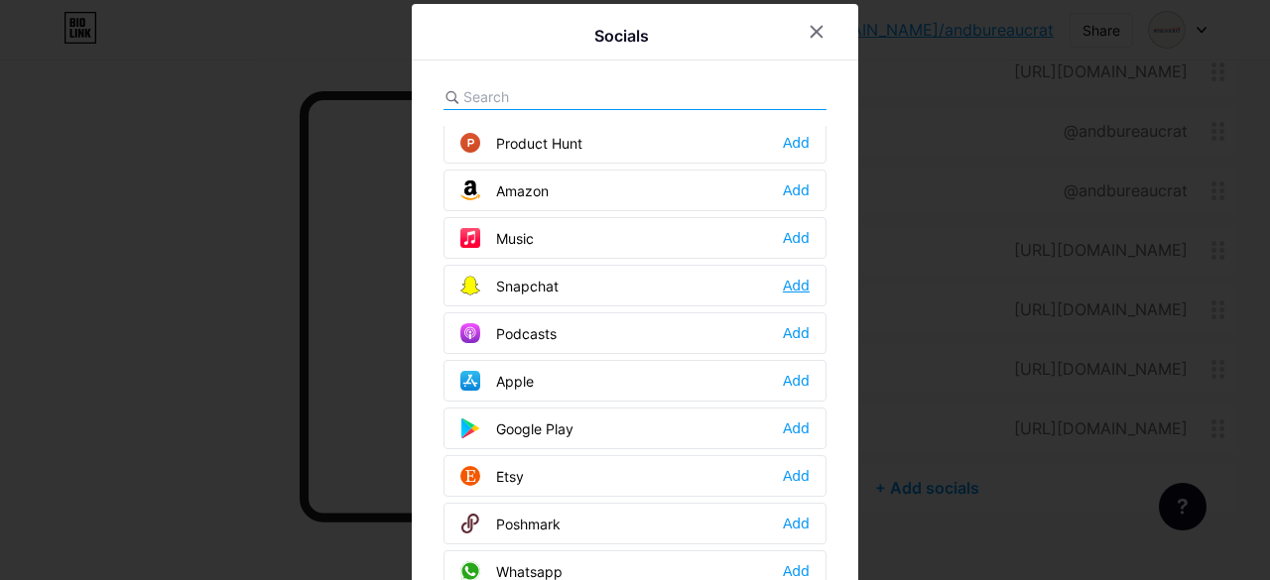
click at [794, 276] on div "Add" at bounding box center [796, 286] width 27 height 20
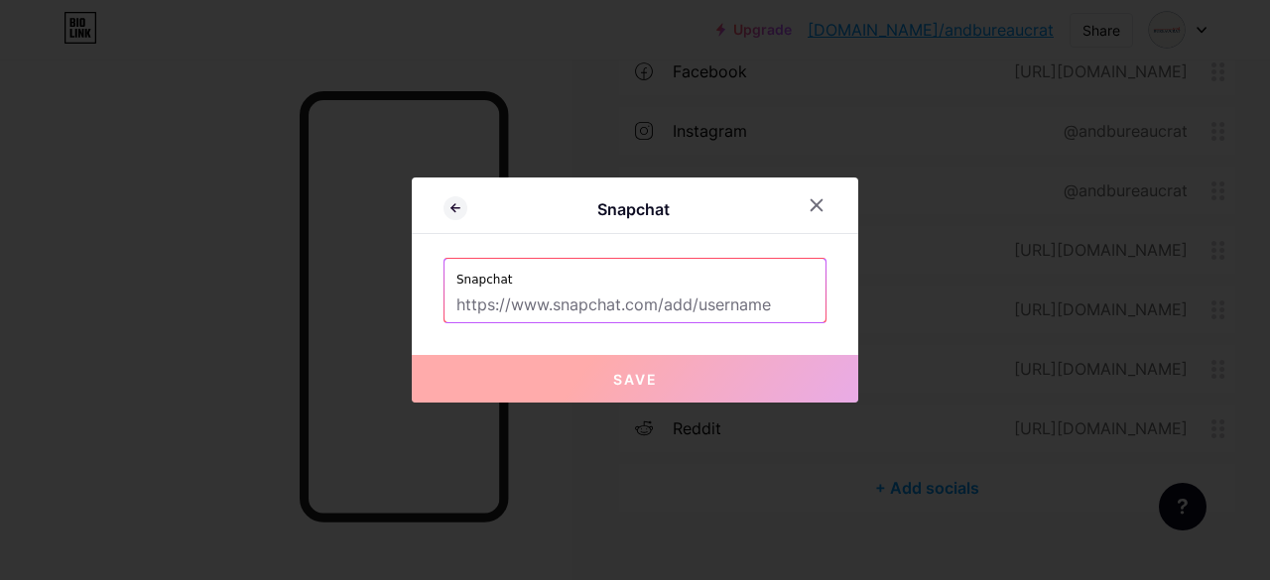
click at [695, 289] on input "text" at bounding box center [634, 306] width 357 height 34
click at [607, 301] on input "text" at bounding box center [634, 306] width 357 height 34
click at [768, 350] on div "Snapchat Snapchat Save" at bounding box center [635, 290] width 446 height 225
click at [667, 314] on input "text" at bounding box center [634, 306] width 357 height 34
click at [614, 313] on input "text" at bounding box center [634, 306] width 357 height 34
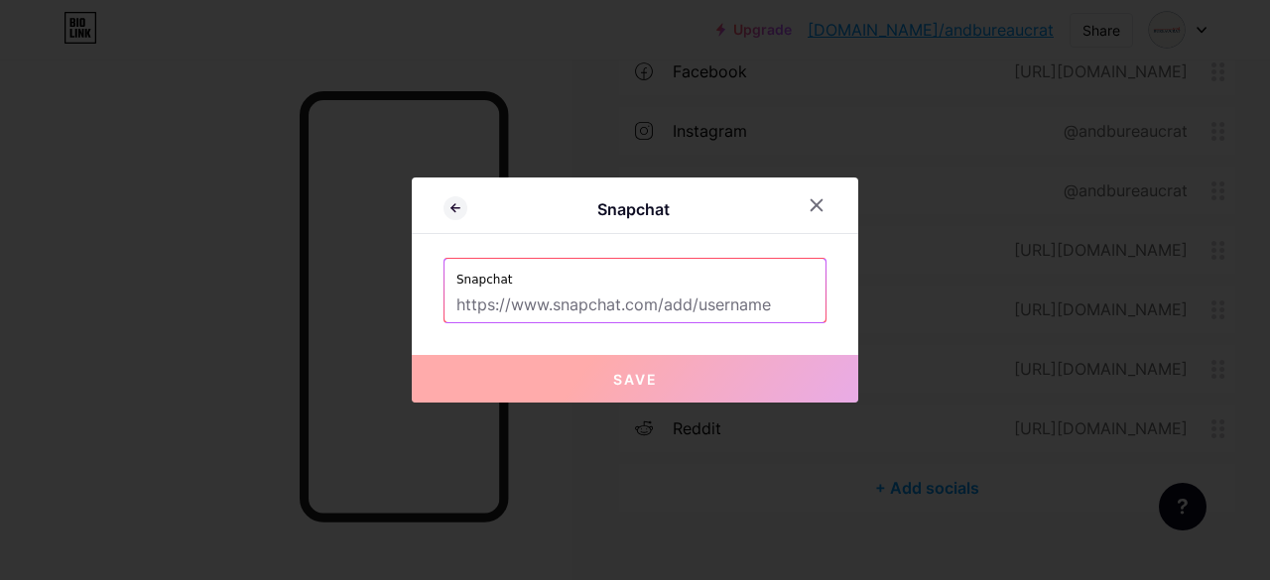
paste input "[URL][DOMAIN_NAME]"
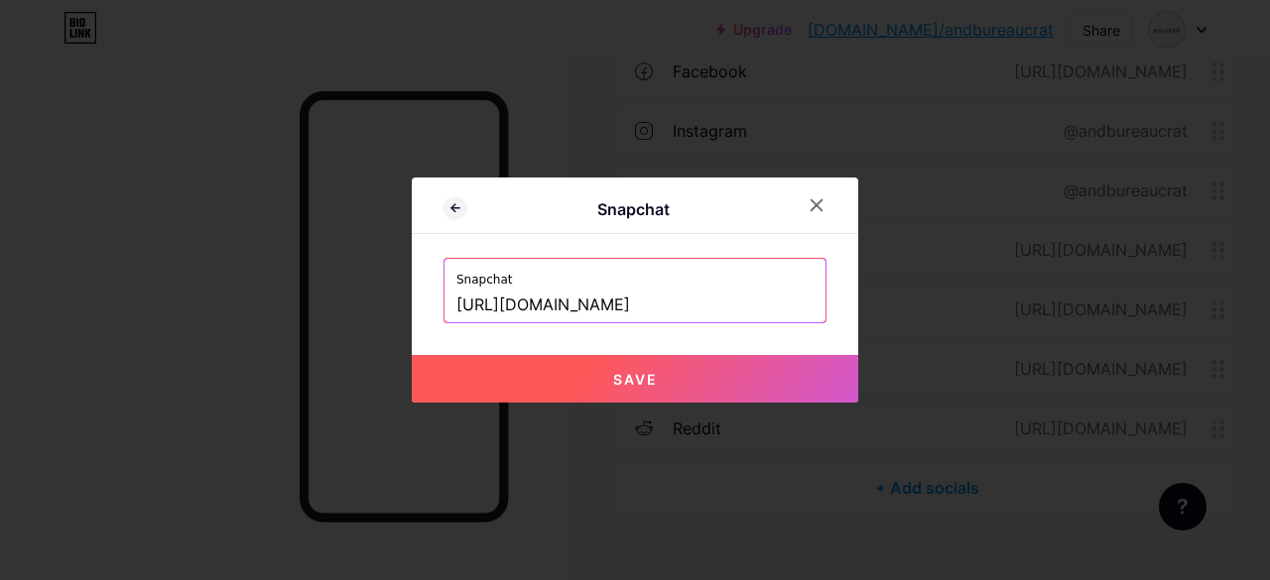
type input "[URL][DOMAIN_NAME]"
click at [688, 376] on button "Save" at bounding box center [635, 379] width 446 height 48
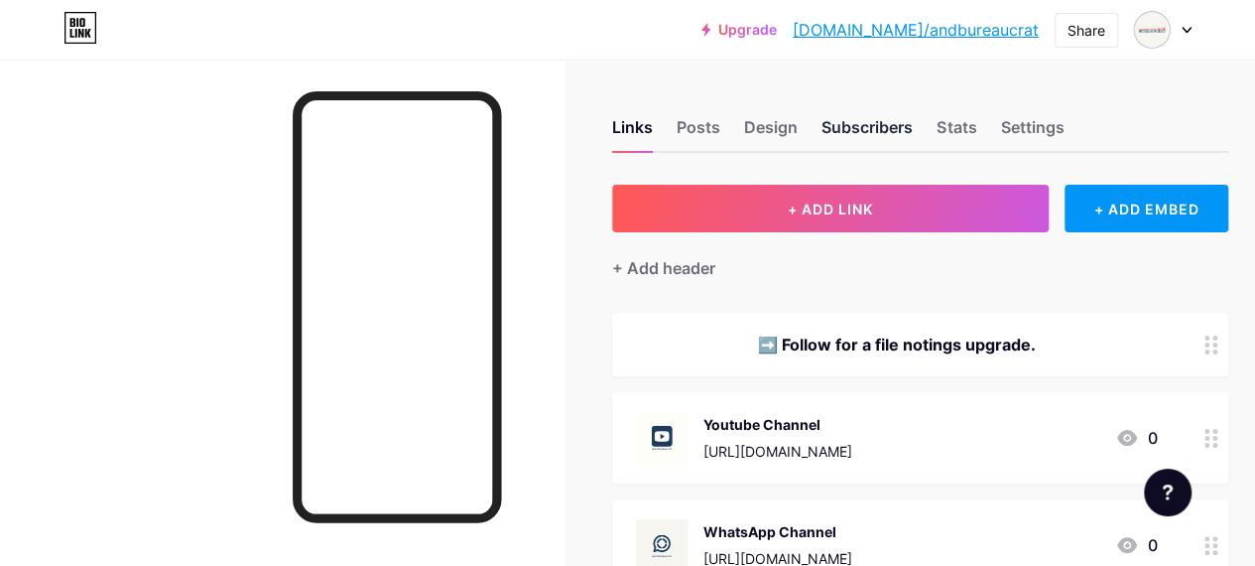
click at [882, 123] on div "Subscribers" at bounding box center [866, 133] width 91 height 36
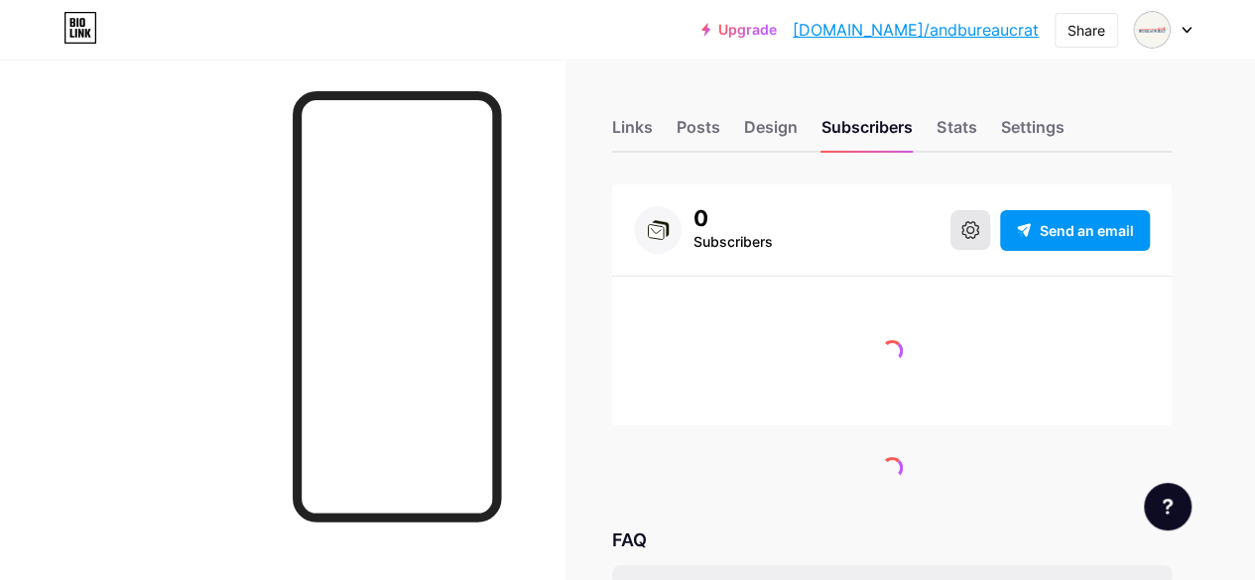
click at [976, 231] on icon at bounding box center [970, 230] width 18 height 18
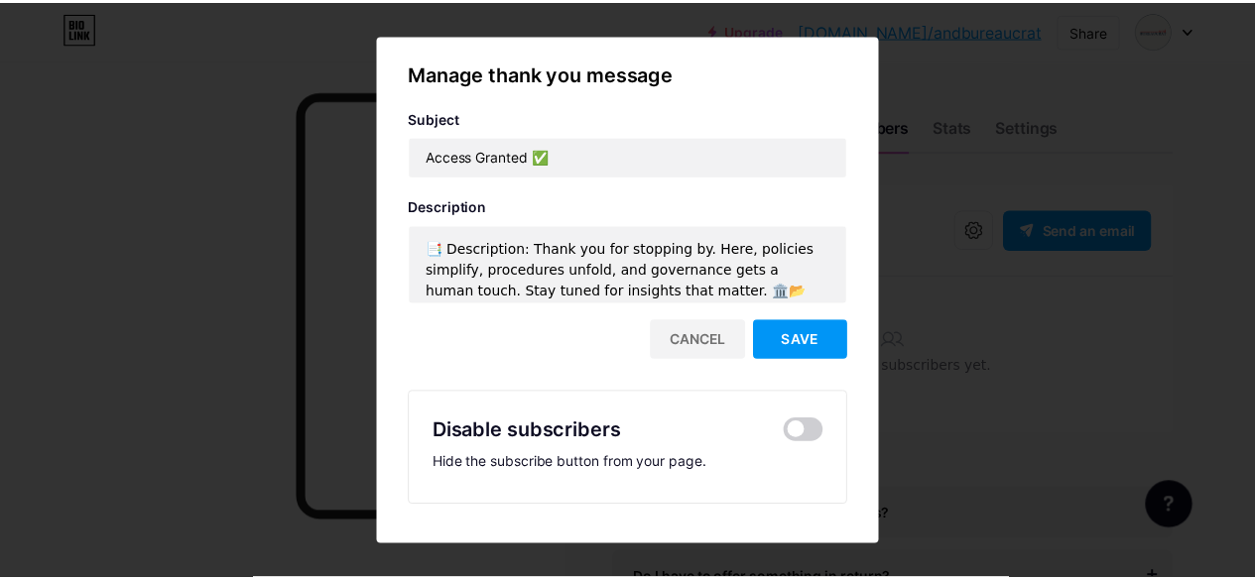
scroll to position [8, 0]
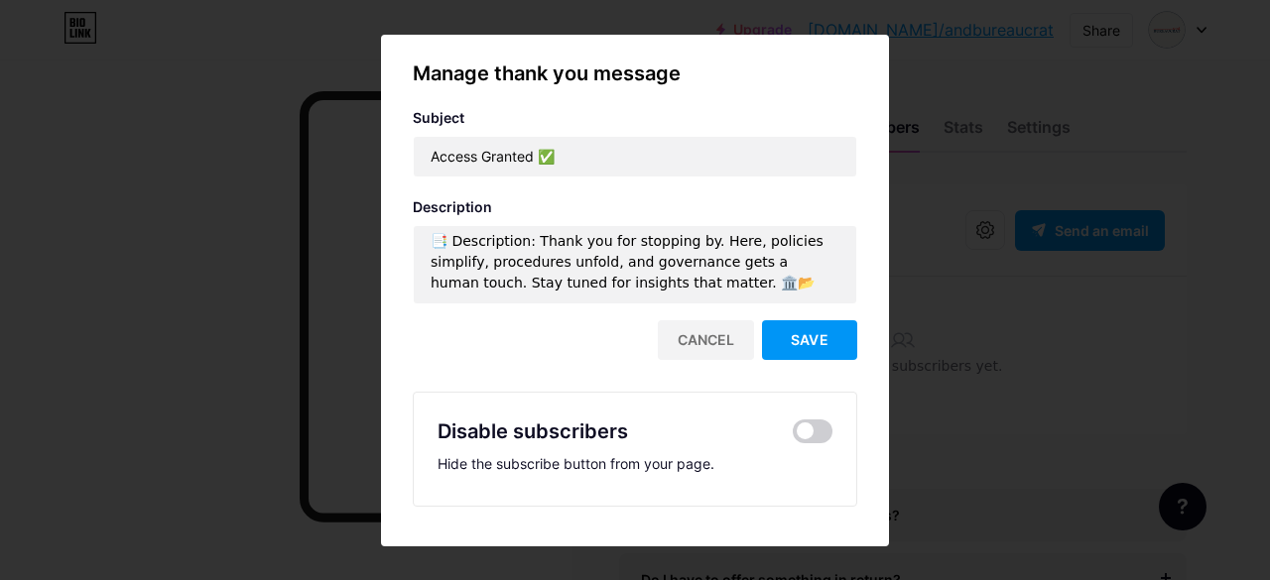
click at [178, 369] on div at bounding box center [635, 290] width 1270 height 580
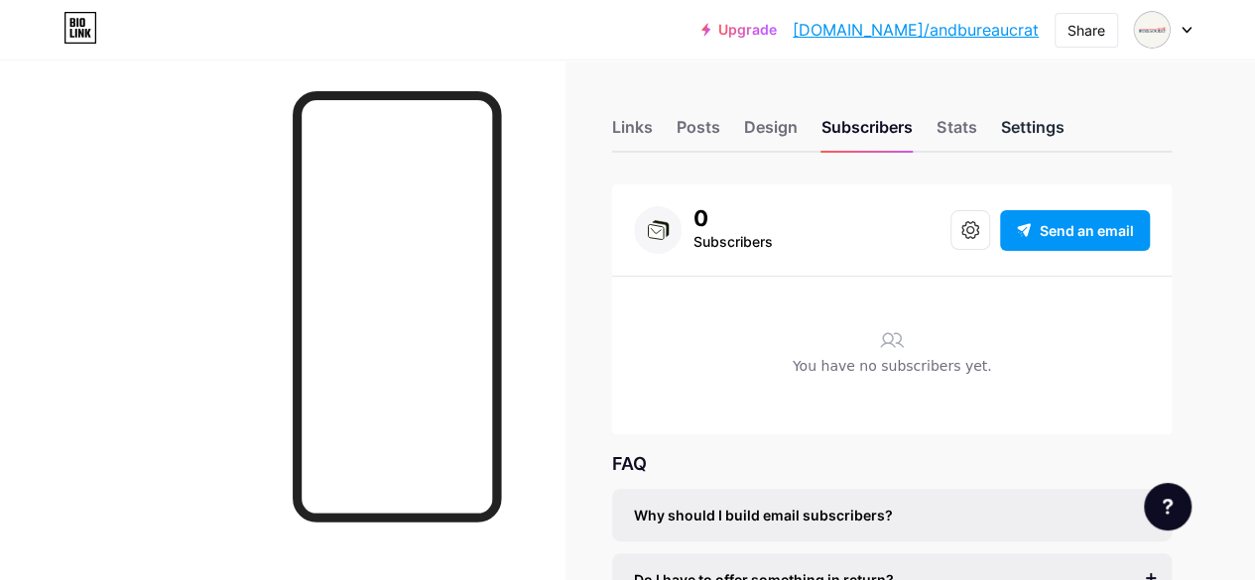
click at [1036, 135] on div "Settings" at bounding box center [1031, 133] width 63 height 36
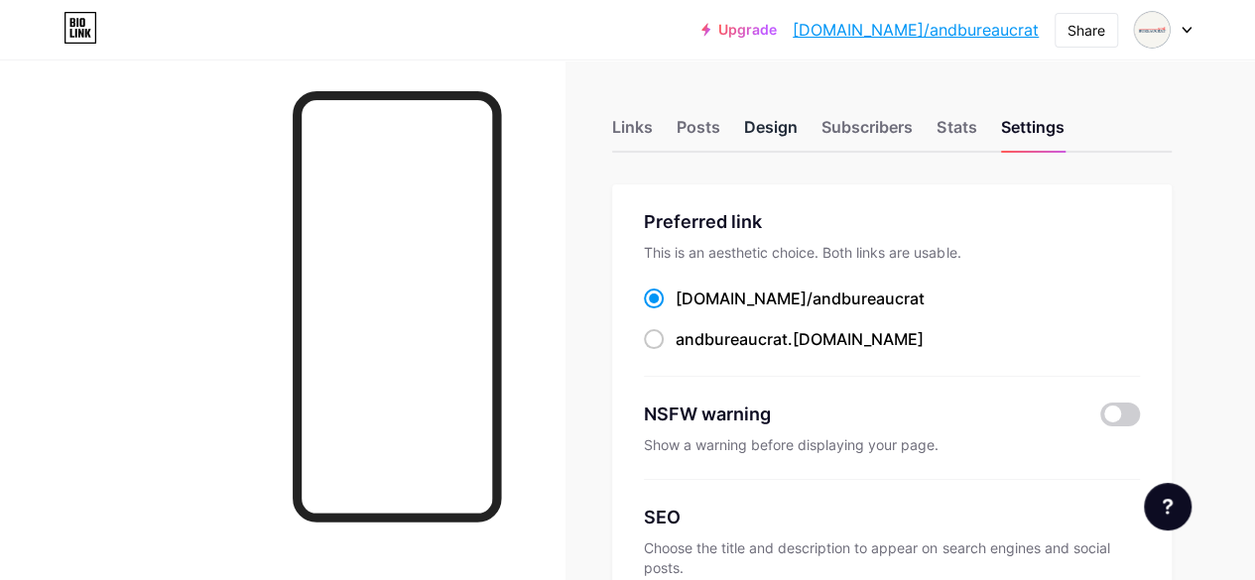
click at [797, 136] on div "Design" at bounding box center [771, 133] width 54 height 36
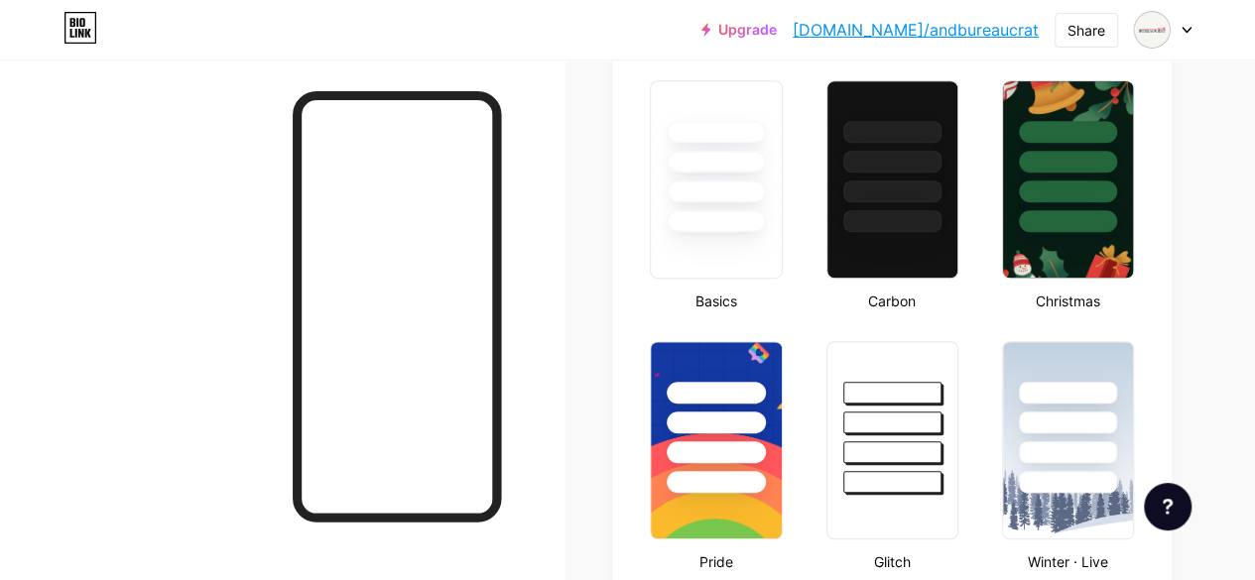
type input "#1d3d5f"
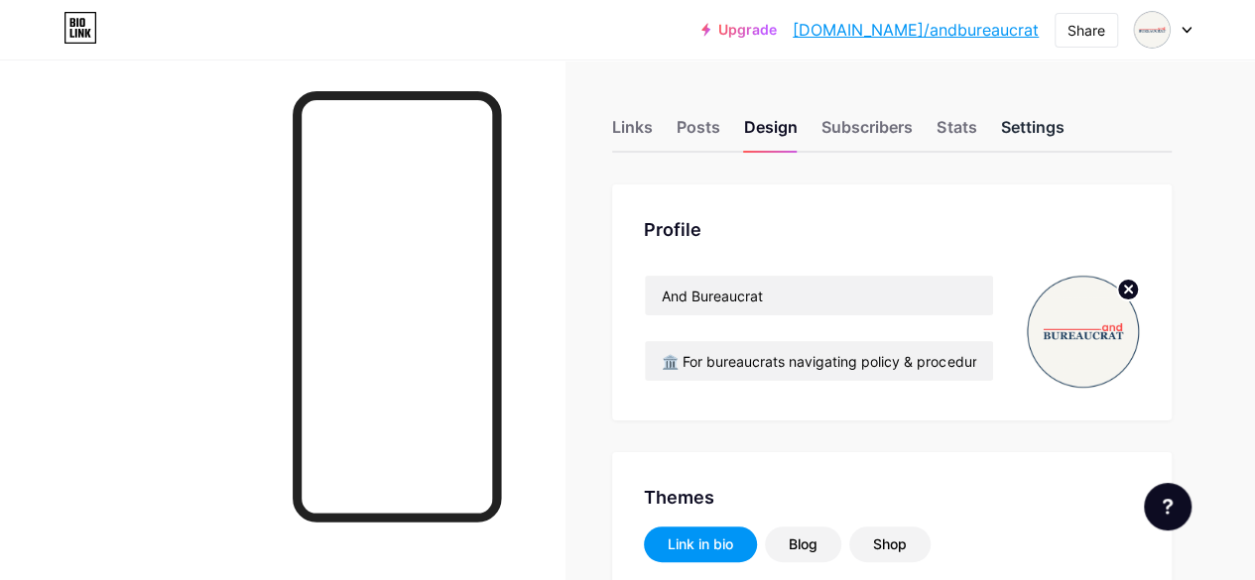
click at [1021, 125] on div "Settings" at bounding box center [1031, 133] width 63 height 36
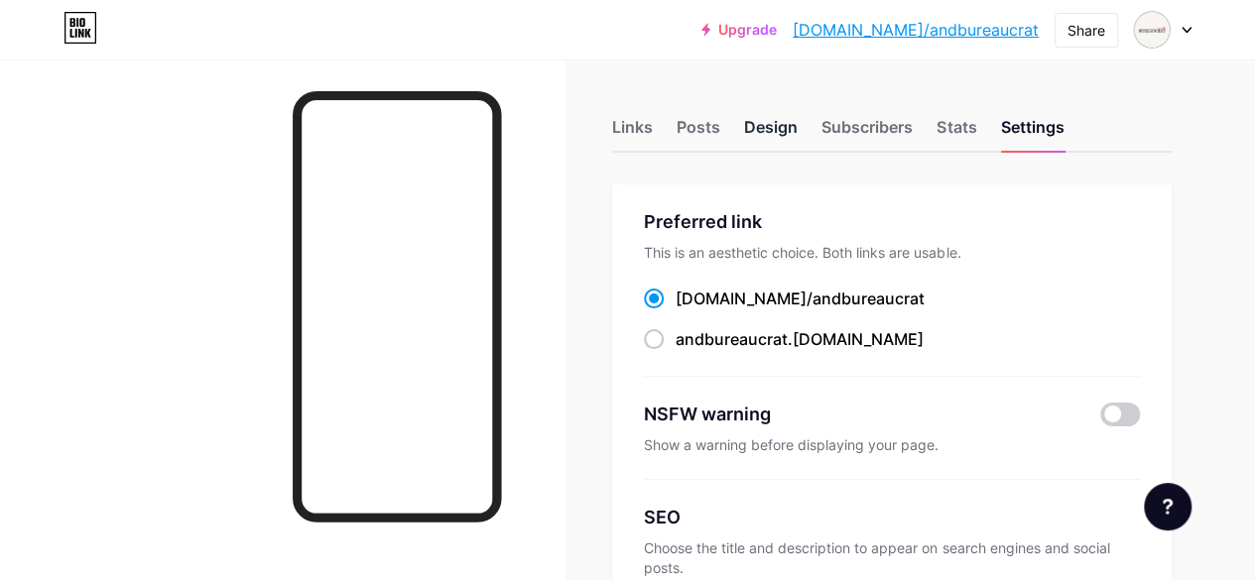
click at [764, 130] on div "Design" at bounding box center [771, 133] width 54 height 36
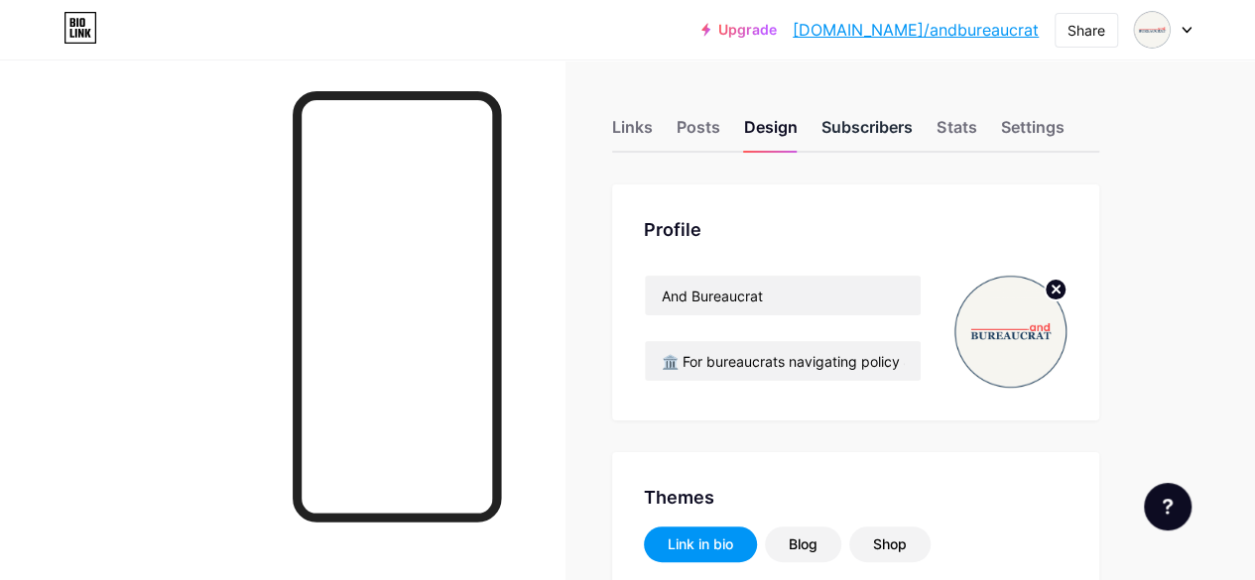
click at [875, 129] on div "Subscribers" at bounding box center [866, 133] width 91 height 36
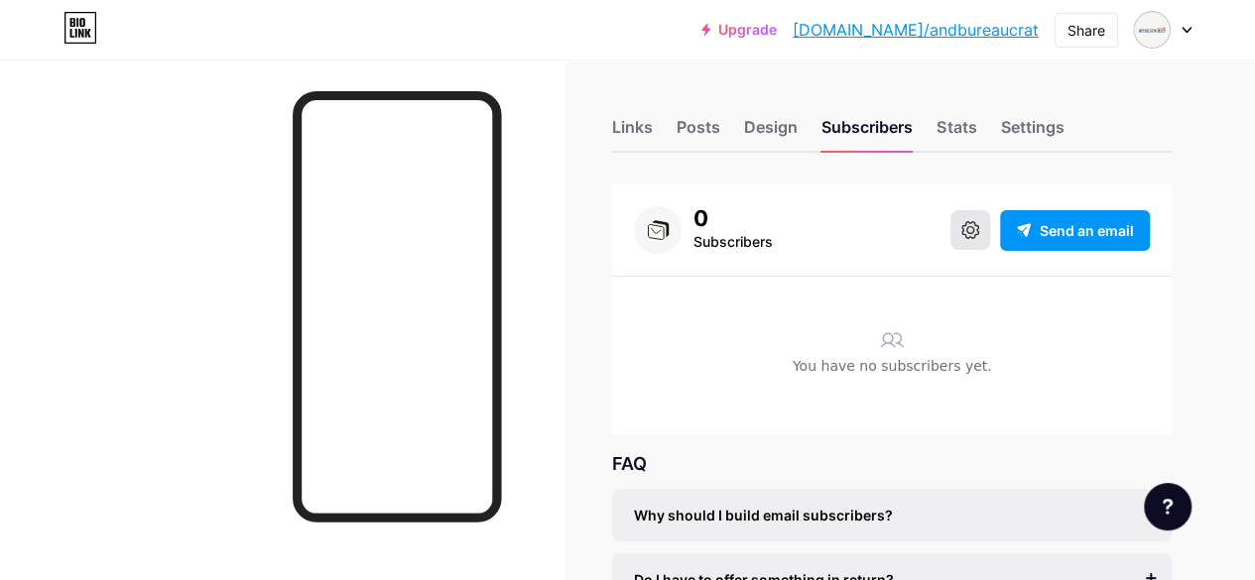
click at [981, 229] on button at bounding box center [970, 230] width 40 height 40
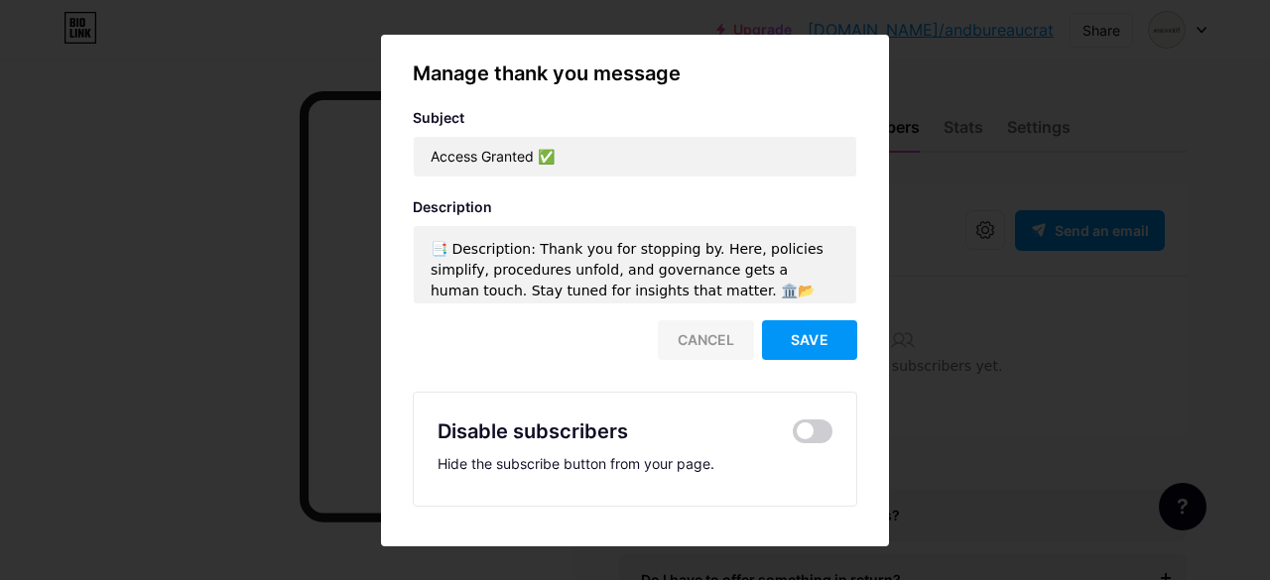
click at [710, 331] on div "Cancel" at bounding box center [706, 340] width 96 height 40
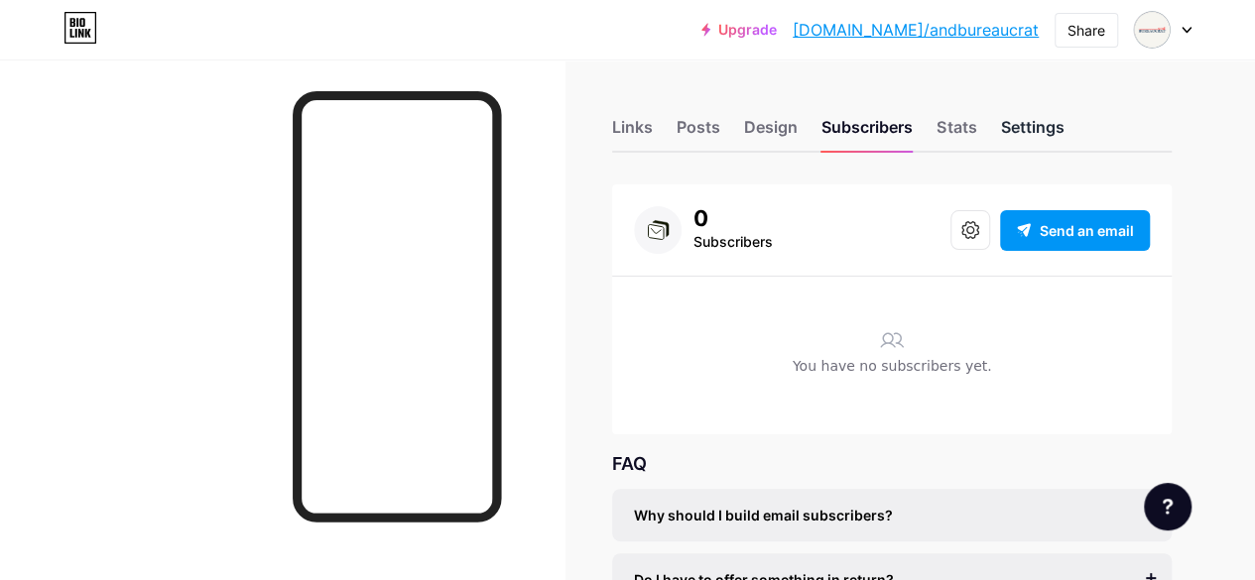
click at [1041, 124] on div "Settings" at bounding box center [1031, 133] width 63 height 36
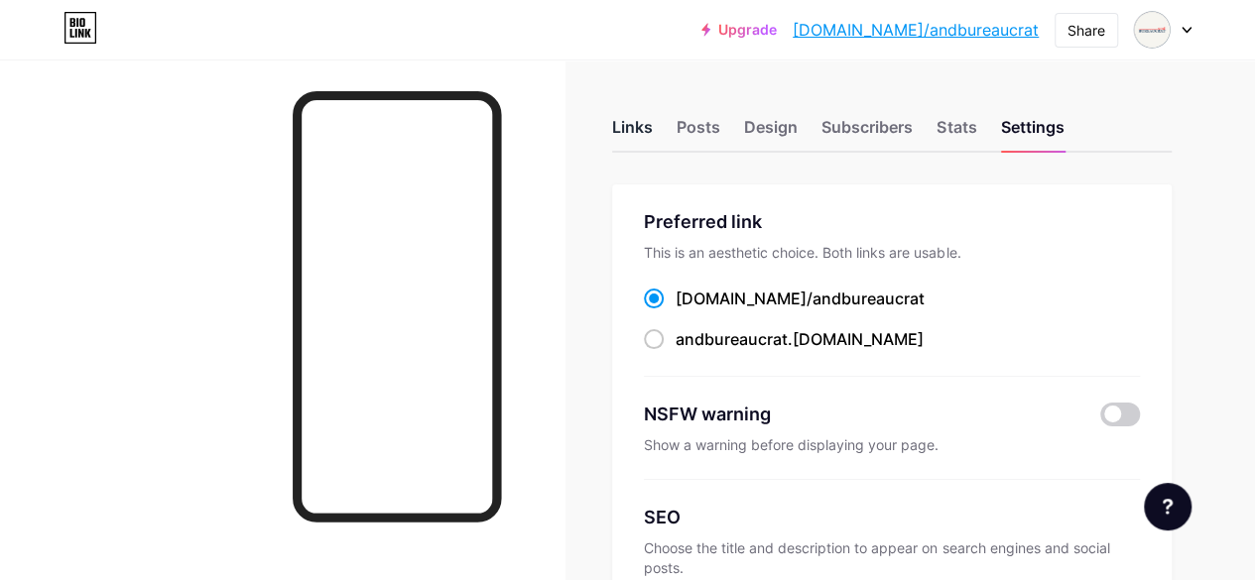
click at [643, 122] on div "Links" at bounding box center [632, 133] width 41 height 36
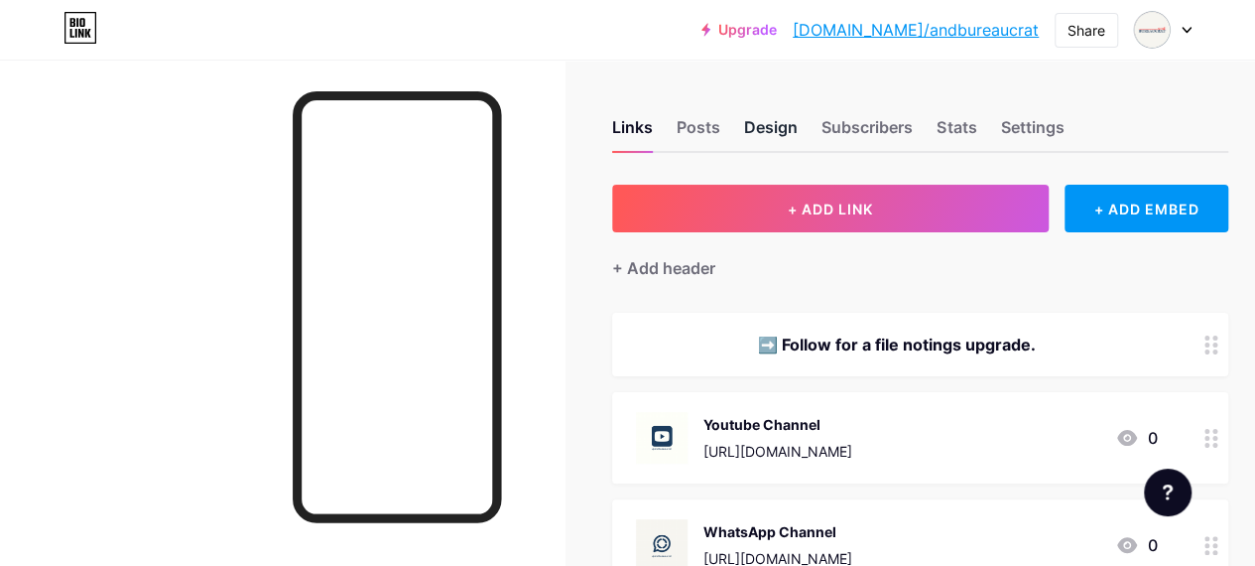
click at [786, 131] on div "Design" at bounding box center [771, 133] width 54 height 36
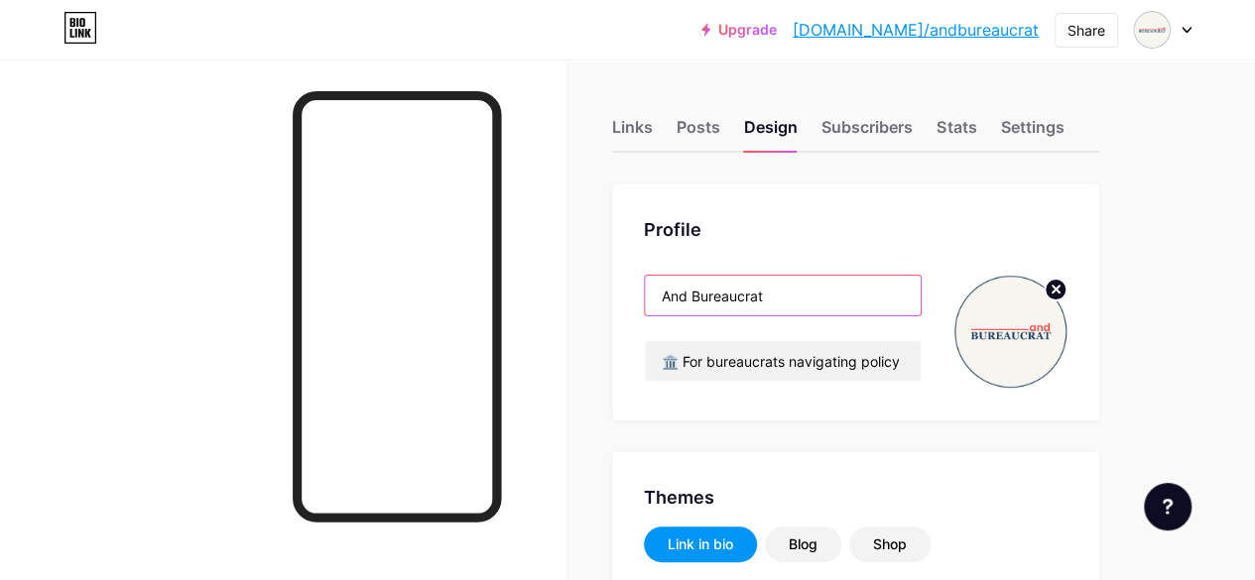
click at [677, 299] on input "And Bureaucrat" at bounding box center [783, 296] width 276 height 40
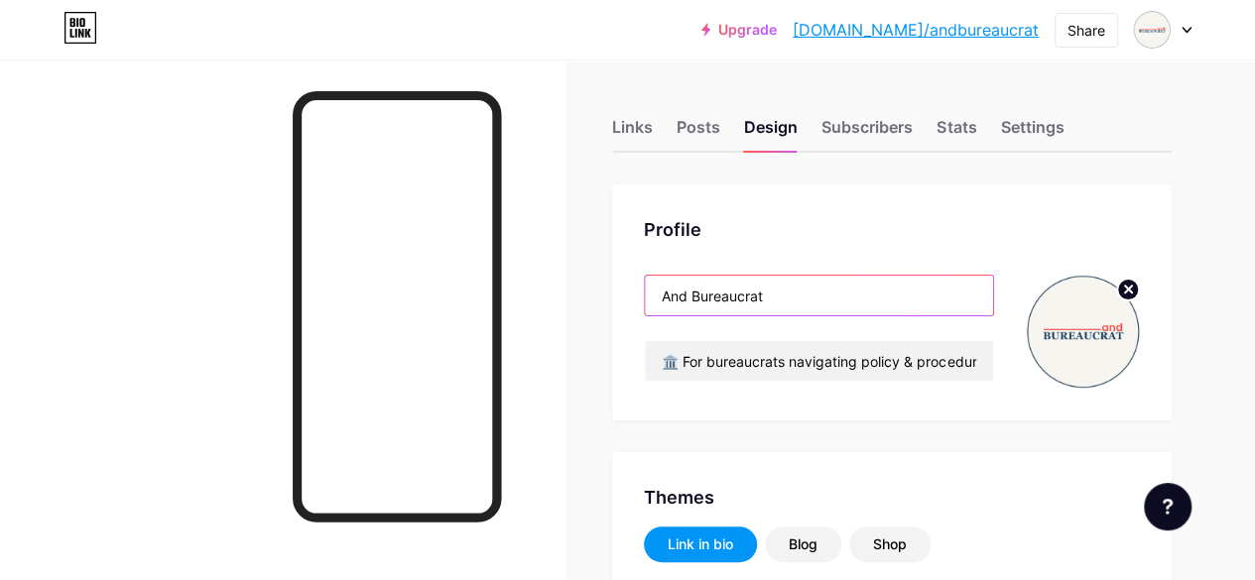
type input "nd Bureaucrat"
type input "#1d3d5f"
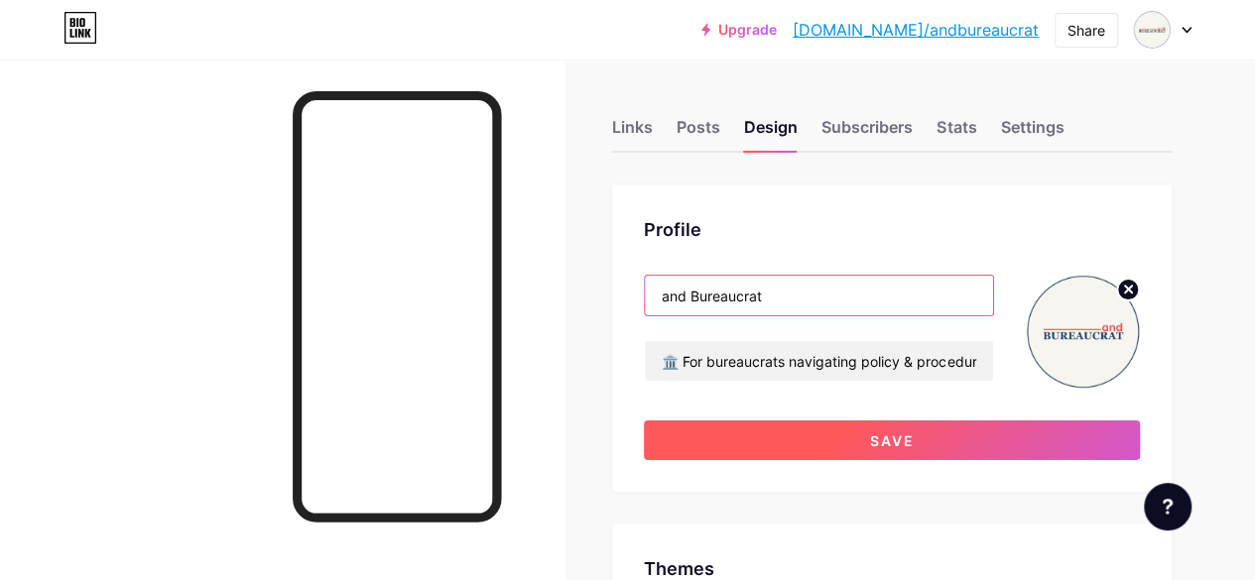
type input "and Bureaucrat"
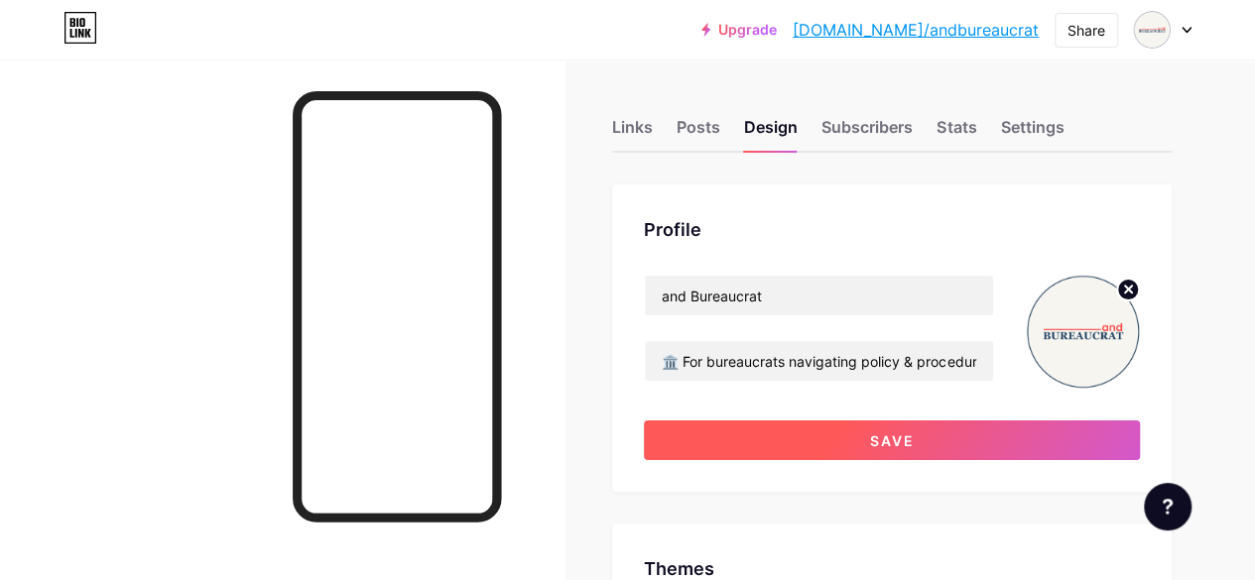
click at [786, 445] on button "Save" at bounding box center [892, 441] width 496 height 40
